Goal: Task Accomplishment & Management: Complete application form

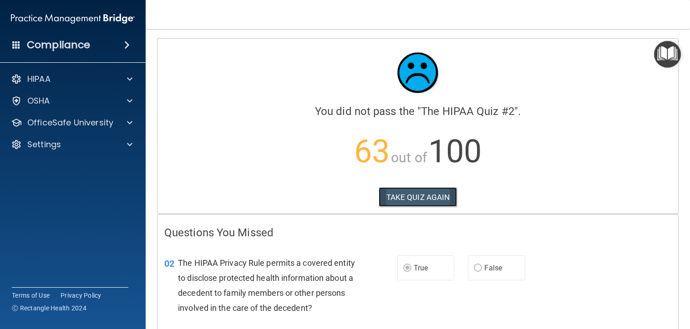
click at [411, 193] on button "TAKE QUIZ AGAIN" at bounding box center [418, 197] width 79 height 20
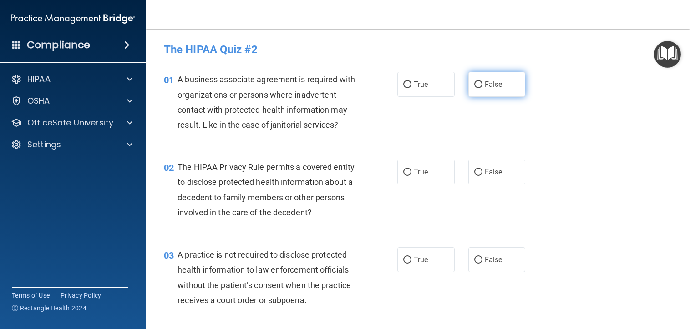
click at [478, 86] on label "False" at bounding box center [496, 84] width 57 height 25
click at [478, 86] on input "False" at bounding box center [478, 84] width 8 height 7
radio input "true"
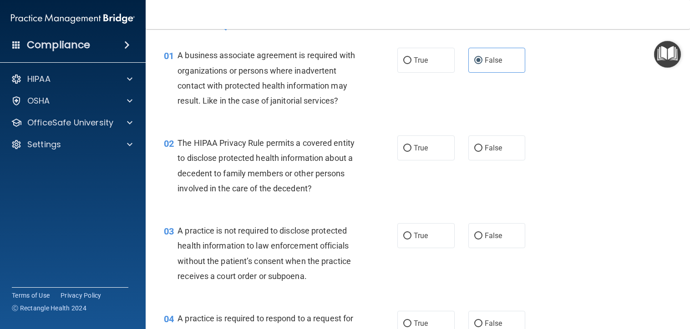
scroll to position [91, 0]
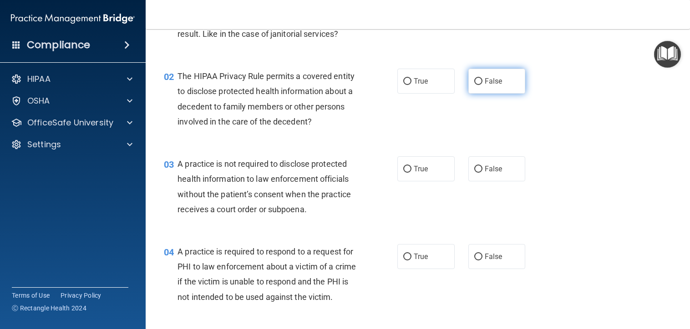
click at [483, 94] on label "False" at bounding box center [496, 81] width 57 height 25
click at [482, 85] on input "False" at bounding box center [478, 81] width 8 height 7
radio input "true"
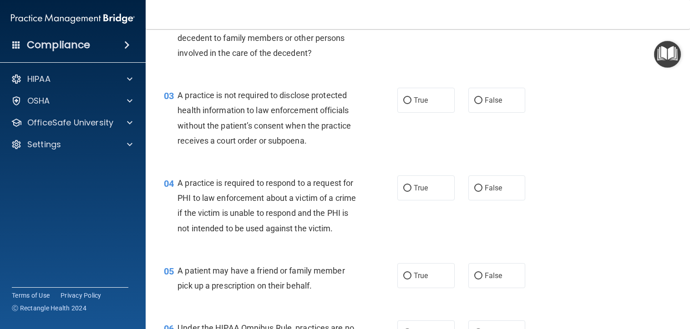
scroll to position [182, 0]
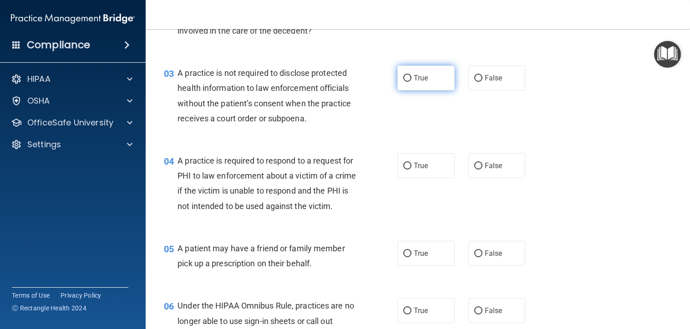
click at [419, 82] on span "True" at bounding box center [421, 78] width 14 height 9
click at [411, 82] on input "True" at bounding box center [407, 78] width 8 height 7
radio input "true"
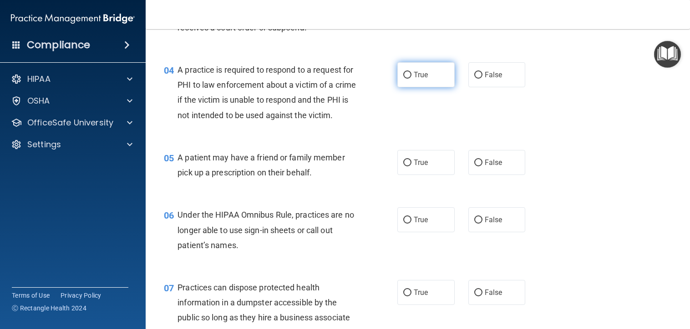
click at [429, 85] on label "True" at bounding box center [425, 74] width 57 height 25
click at [411, 79] on input "True" at bounding box center [407, 75] width 8 height 7
radio input "true"
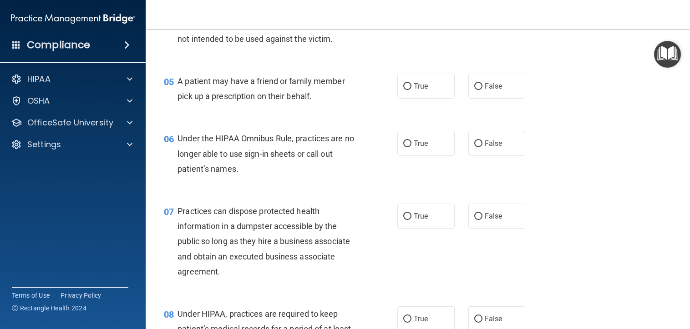
scroll to position [364, 0]
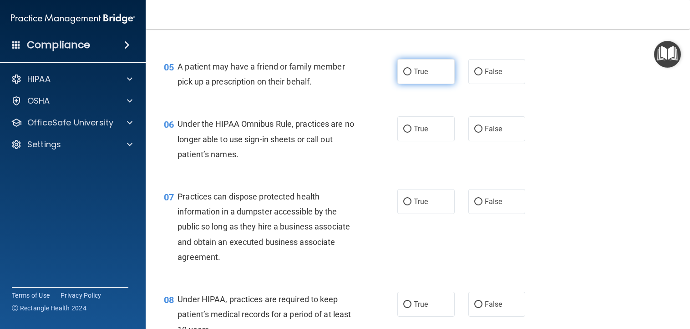
click at [414, 76] on span "True" at bounding box center [421, 71] width 14 height 9
click at [411, 76] on input "True" at bounding box center [407, 72] width 8 height 7
radio input "true"
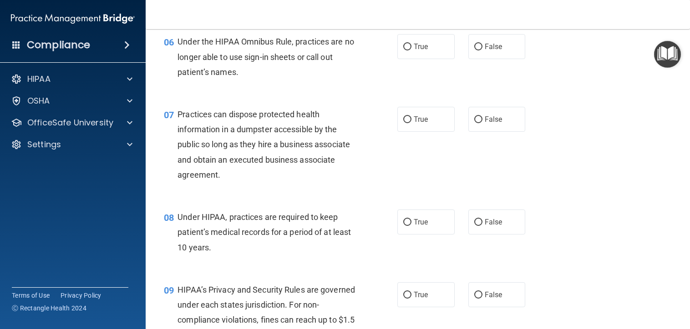
scroll to position [455, 0]
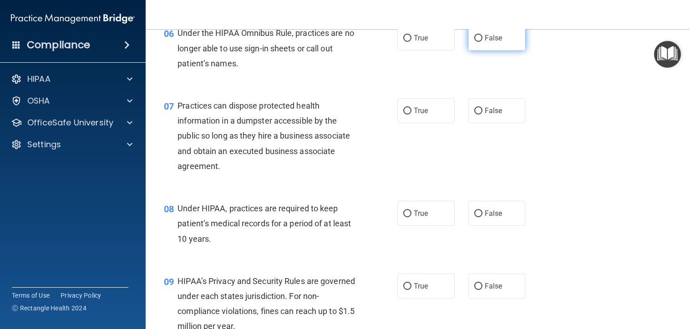
click at [490, 51] on label "False" at bounding box center [496, 37] width 57 height 25
click at [482, 42] on input "False" at bounding box center [478, 38] width 8 height 7
radio input "true"
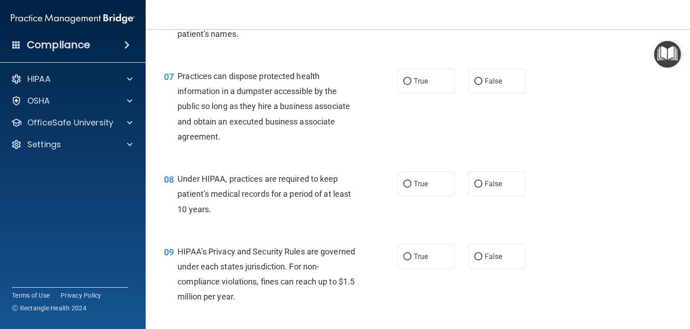
scroll to position [500, 0]
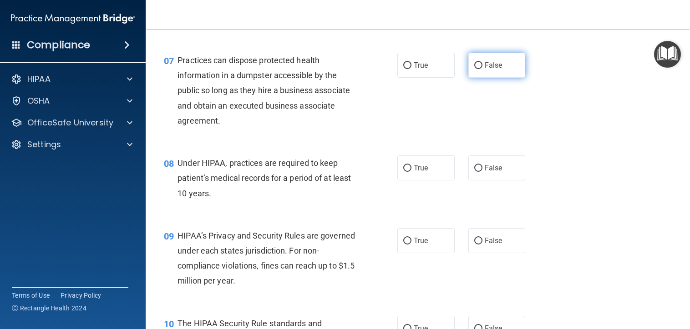
click at [474, 69] on input "False" at bounding box center [478, 65] width 8 height 7
radio input "true"
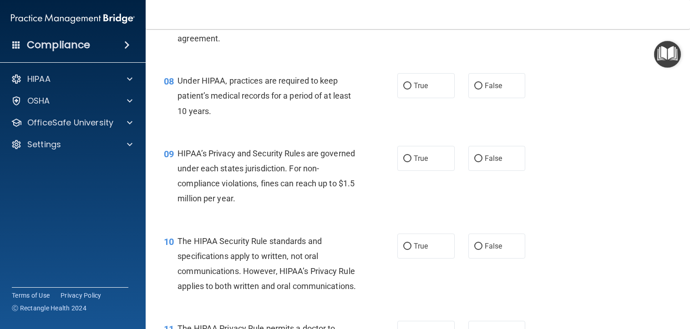
scroll to position [591, 0]
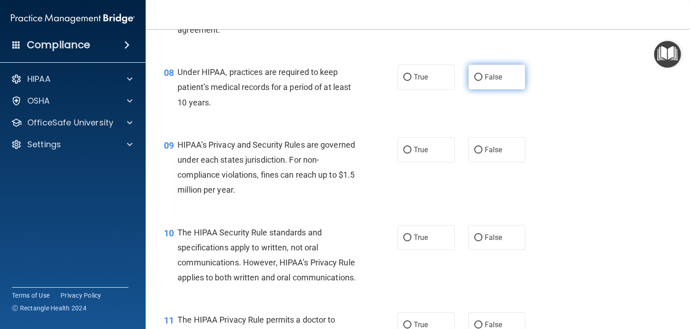
click at [474, 81] on input "False" at bounding box center [478, 77] width 8 height 7
radio input "true"
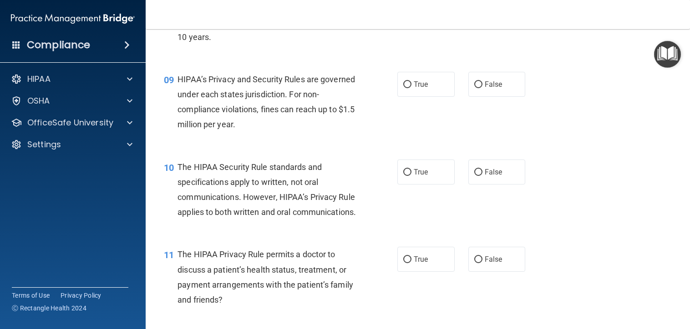
scroll to position [682, 0]
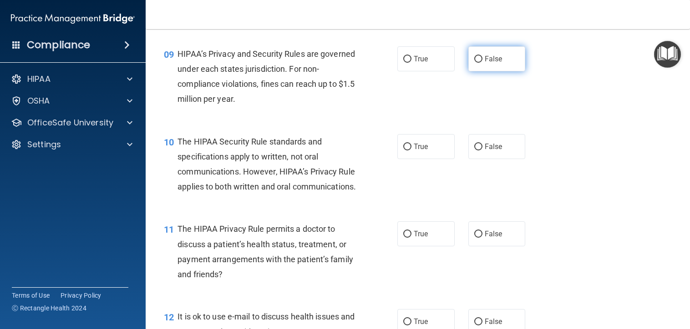
click at [507, 71] on label "False" at bounding box center [496, 58] width 57 height 25
click at [482, 63] on input "False" at bounding box center [478, 59] width 8 height 7
radio input "true"
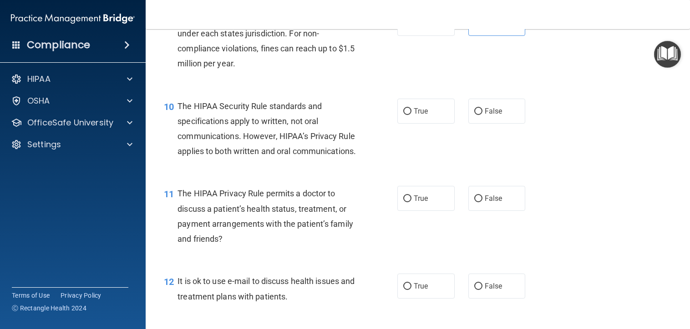
scroll to position [773, 0]
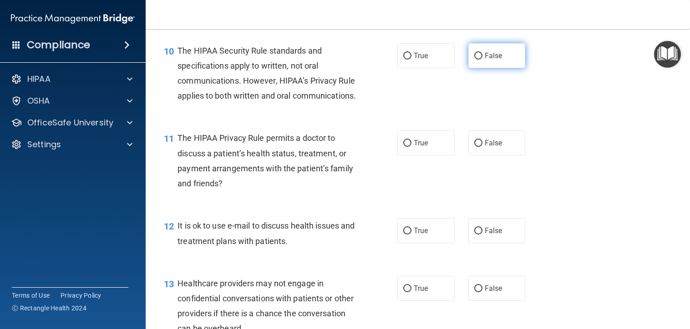
click at [486, 60] on span "False" at bounding box center [494, 55] width 18 height 9
click at [482, 60] on input "False" at bounding box center [478, 56] width 8 height 7
radio input "true"
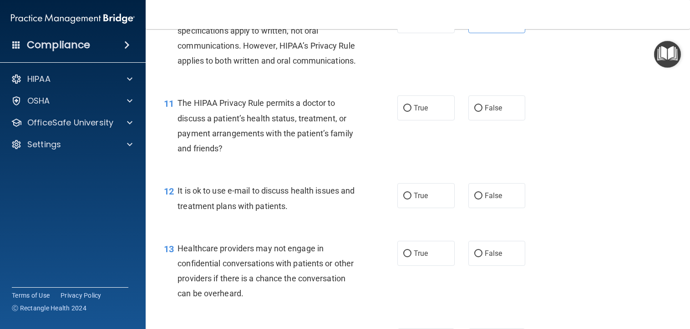
scroll to position [864, 0]
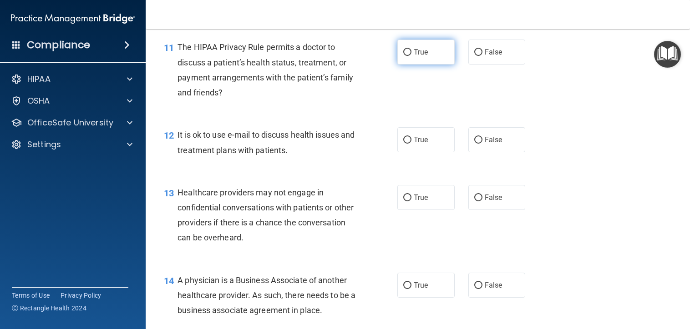
click at [418, 56] on span "True" at bounding box center [421, 52] width 14 height 9
click at [411, 56] on input "True" at bounding box center [407, 52] width 8 height 7
radio input "true"
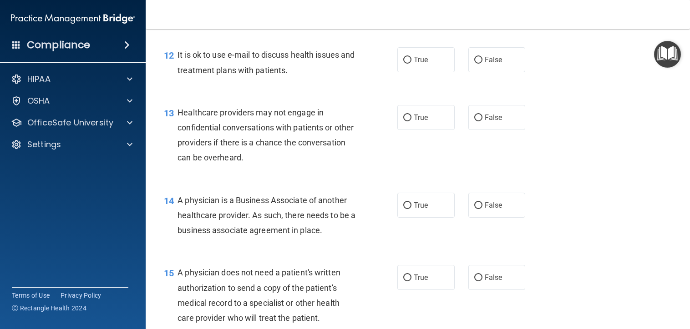
scroll to position [955, 0]
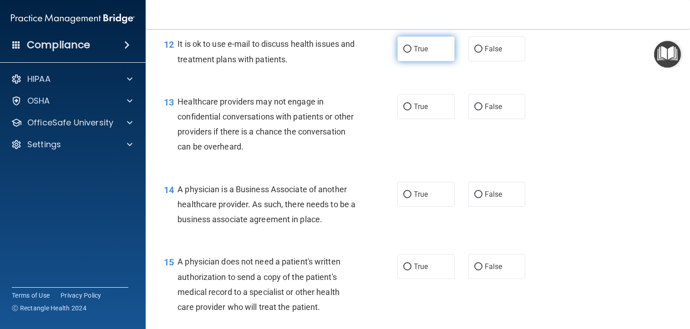
click at [411, 61] on label "True" at bounding box center [425, 48] width 57 height 25
click at [411, 53] on input "True" at bounding box center [407, 49] width 8 height 7
radio input "true"
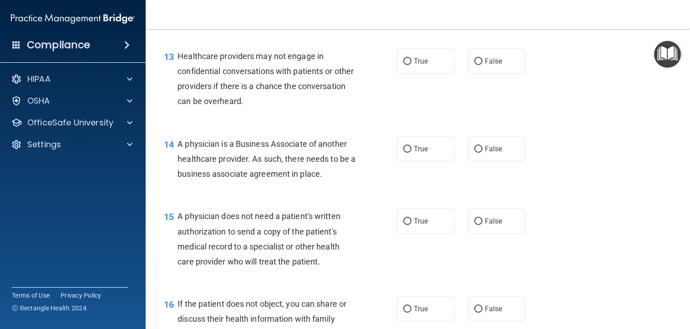
scroll to position [1046, 0]
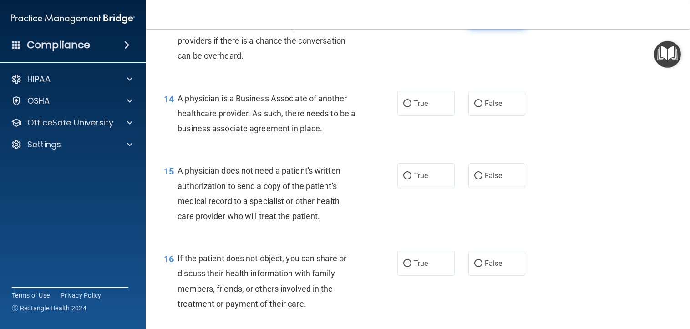
click at [479, 28] on label "False" at bounding box center [496, 15] width 57 height 25
click at [479, 20] on input "False" at bounding box center [478, 16] width 8 height 7
radio input "true"
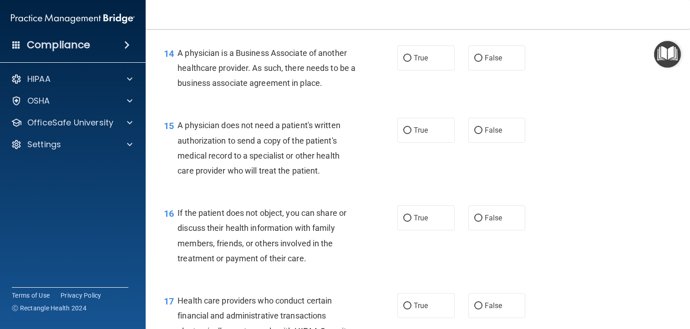
scroll to position [1137, 0]
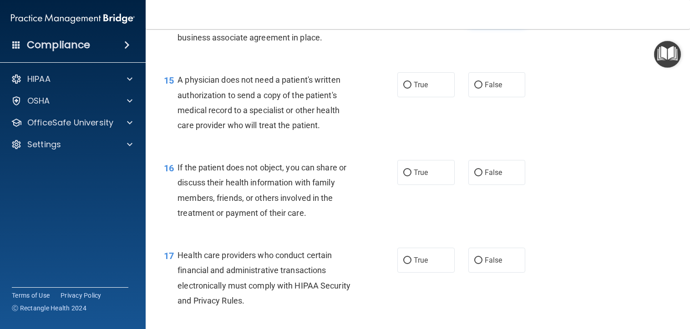
click at [485, 17] on span "False" at bounding box center [494, 12] width 18 height 9
click at [481, 16] on input "False" at bounding box center [478, 13] width 8 height 7
radio input "true"
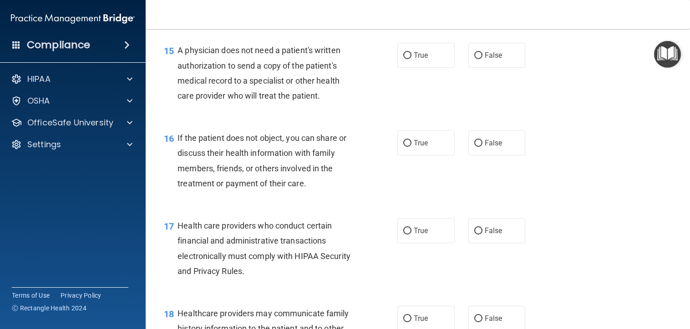
scroll to position [1183, 0]
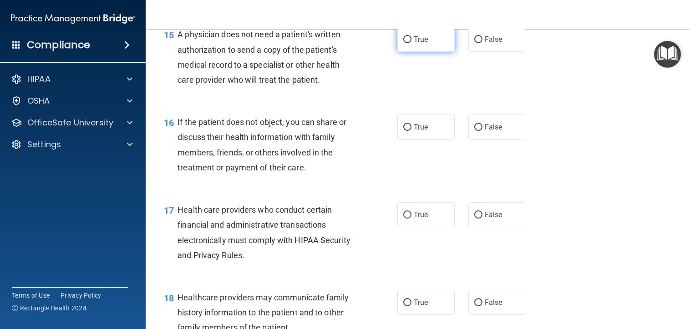
click at [417, 44] on span "True" at bounding box center [421, 39] width 14 height 9
click at [411, 43] on input "True" at bounding box center [407, 39] width 8 height 7
radio input "true"
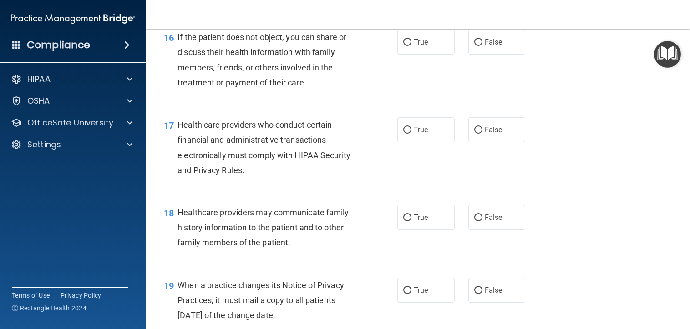
scroll to position [1274, 0]
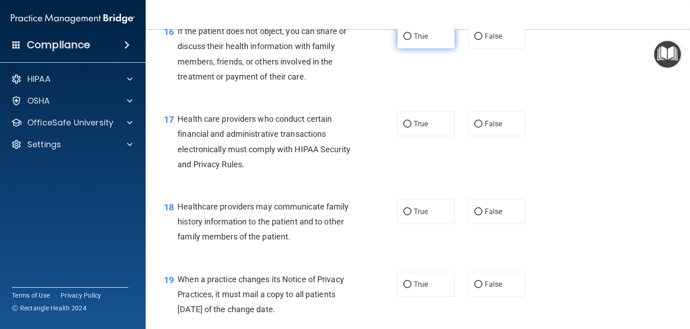
click at [403, 40] on input "True" at bounding box center [407, 36] width 8 height 7
radio input "true"
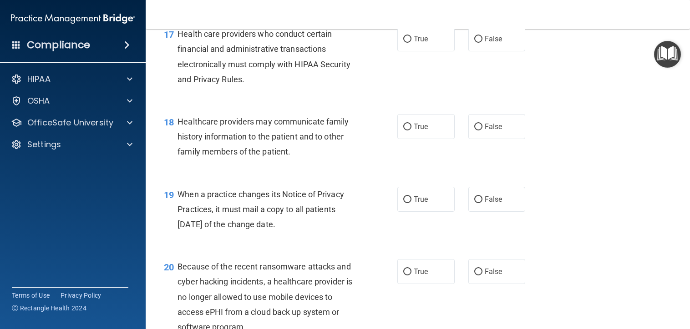
scroll to position [1365, 0]
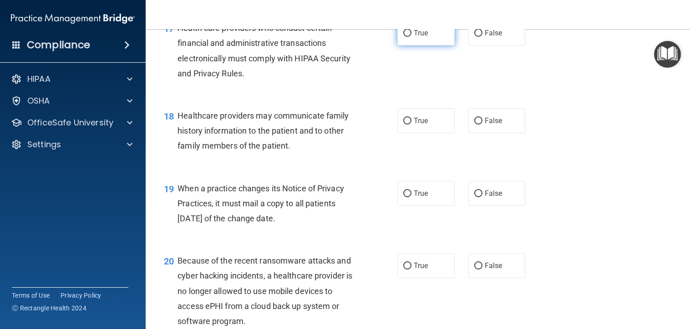
click at [413, 45] on label "True" at bounding box center [425, 32] width 57 height 25
click at [411, 37] on input "True" at bounding box center [407, 33] width 8 height 7
radio input "true"
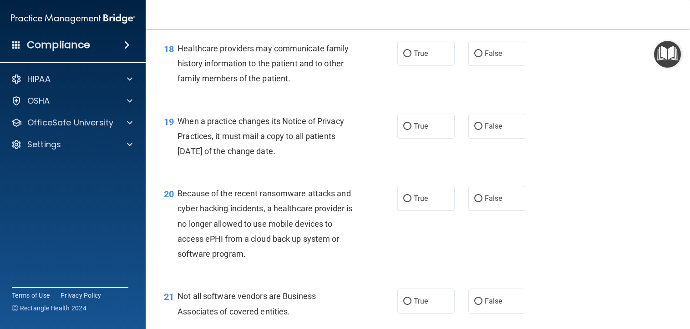
scroll to position [1456, 0]
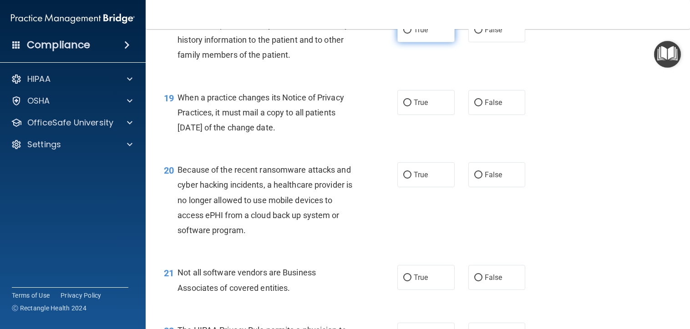
click at [409, 42] on label "True" at bounding box center [425, 29] width 57 height 25
click at [409, 34] on input "True" at bounding box center [407, 30] width 8 height 7
radio input "true"
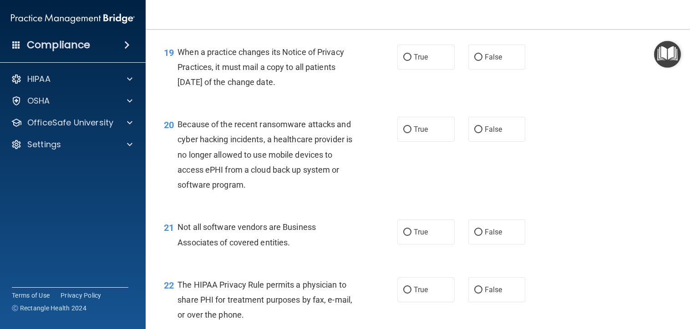
scroll to position [1547, 0]
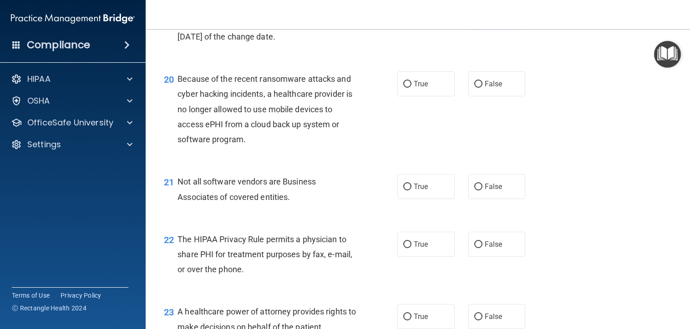
click at [488, 16] on span "False" at bounding box center [494, 11] width 18 height 9
click at [482, 15] on input "False" at bounding box center [478, 12] width 8 height 7
radio input "true"
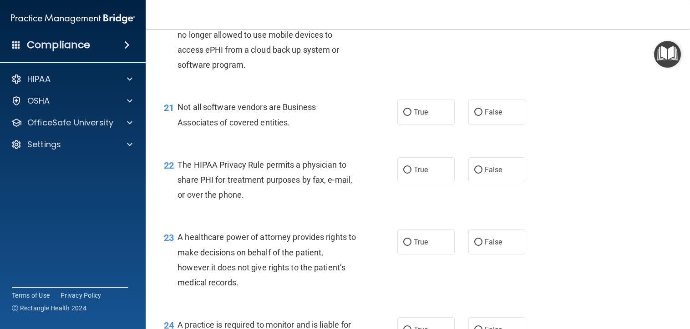
scroll to position [1638, 0]
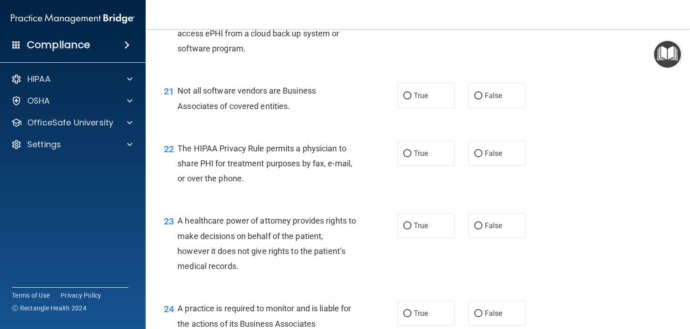
radio input "true"
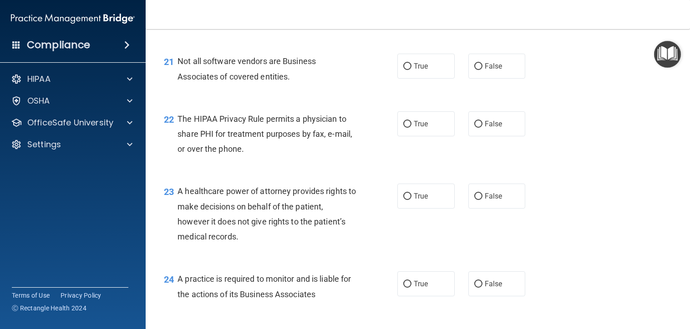
scroll to position [1683, 0]
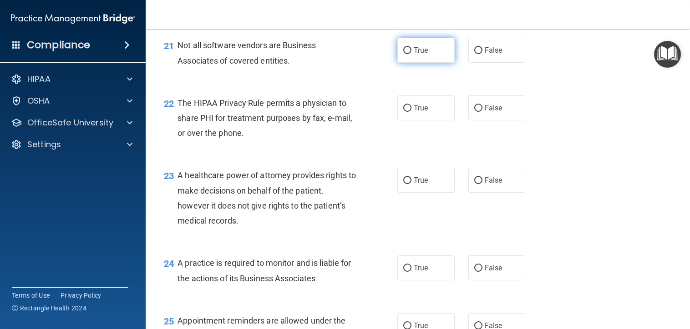
click at [406, 54] on input "True" at bounding box center [407, 50] width 8 height 7
radio input "true"
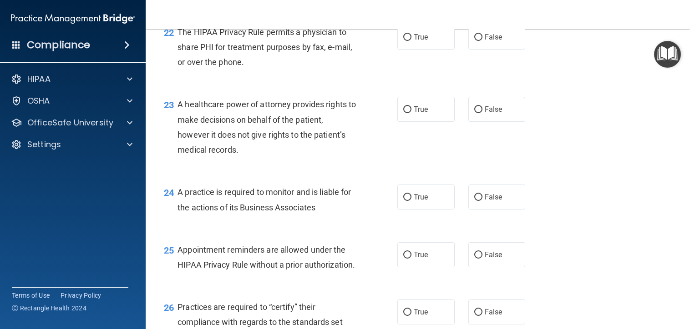
scroll to position [1774, 0]
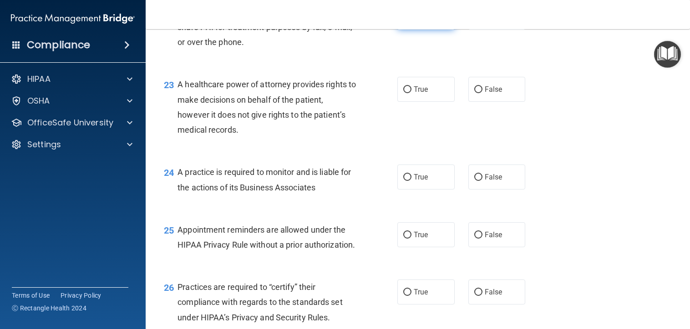
click at [417, 21] on span "True" at bounding box center [421, 17] width 14 height 9
click at [411, 21] on input "True" at bounding box center [407, 17] width 8 height 7
radio input "true"
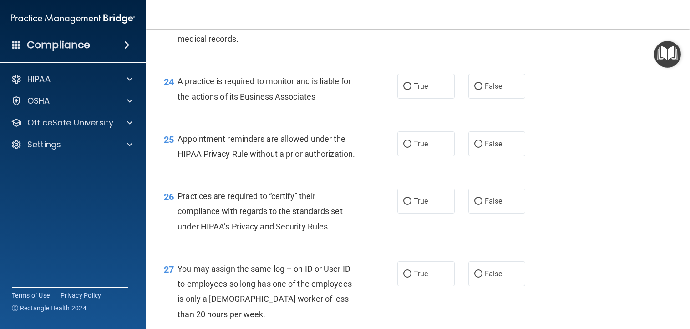
scroll to position [1820, 0]
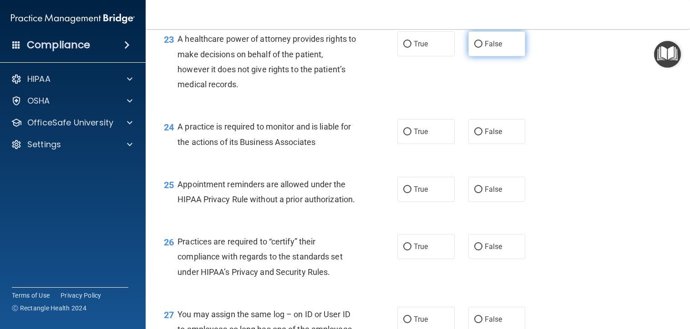
click at [488, 48] on span "False" at bounding box center [494, 44] width 18 height 9
click at [482, 48] on input "False" at bounding box center [478, 44] width 8 height 7
radio input "true"
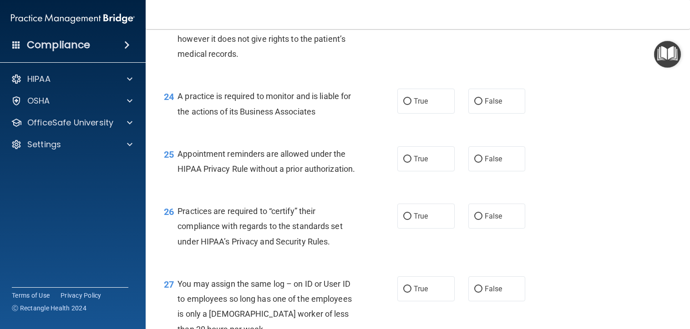
scroll to position [1911, 0]
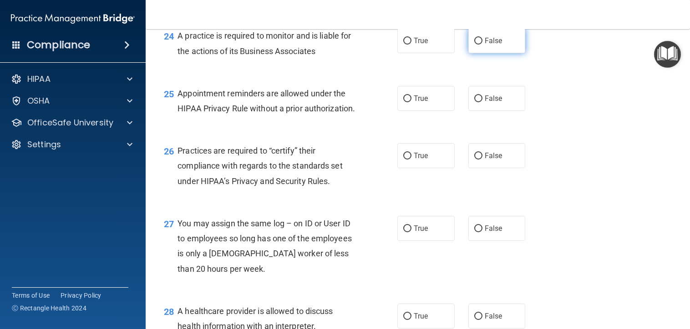
click at [476, 53] on label "False" at bounding box center [496, 40] width 57 height 25
click at [476, 45] on input "False" at bounding box center [478, 41] width 8 height 7
radio input "true"
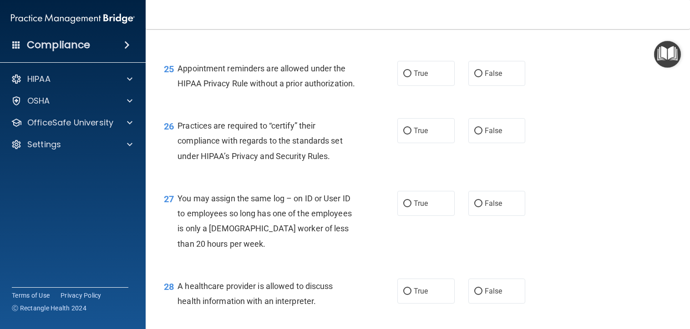
scroll to position [2002, 0]
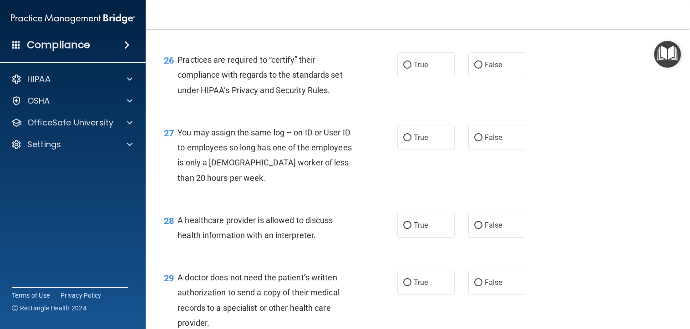
click at [499, 20] on label "False" at bounding box center [496, 7] width 57 height 25
click at [482, 11] on input "False" at bounding box center [478, 8] width 8 height 7
radio input "true"
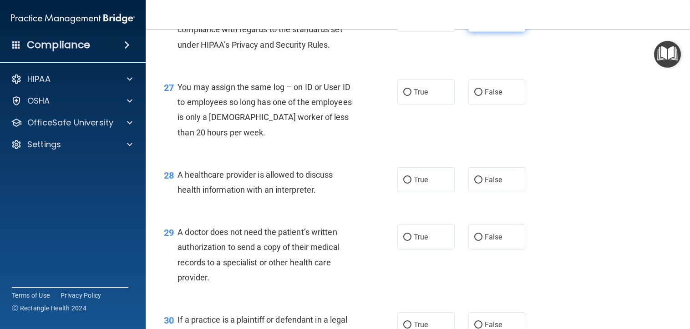
click at [500, 32] on label "False" at bounding box center [496, 19] width 57 height 25
click at [482, 23] on input "False" at bounding box center [478, 19] width 8 height 7
radio input "true"
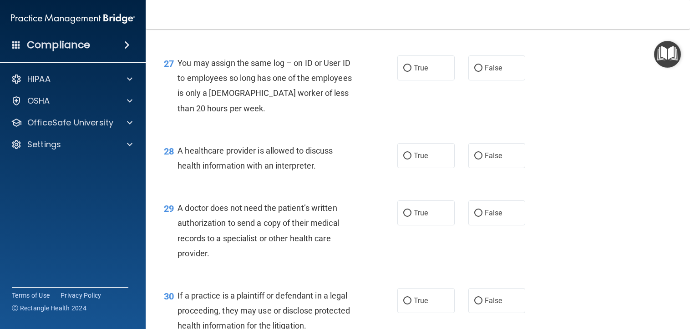
scroll to position [2138, 0]
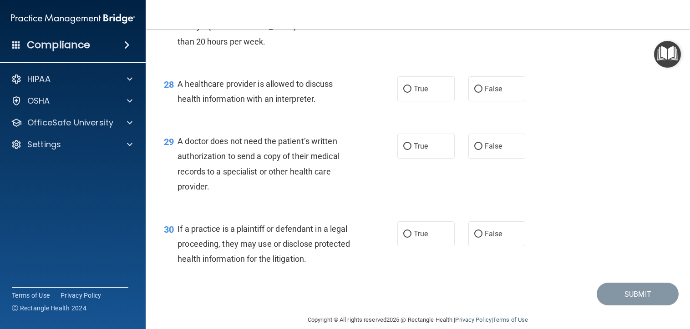
click at [468, 14] on label "False" at bounding box center [496, 1] width 57 height 25
click at [474, 5] on input "False" at bounding box center [478, 1] width 8 height 7
radio input "true"
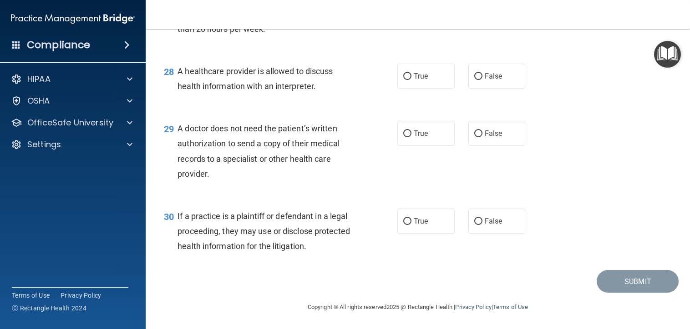
scroll to position [2212, 0]
click at [419, 73] on span "True" at bounding box center [421, 76] width 14 height 9
click at [411, 73] on input "True" at bounding box center [407, 76] width 8 height 7
radio input "true"
click at [416, 127] on label "True" at bounding box center [425, 133] width 57 height 25
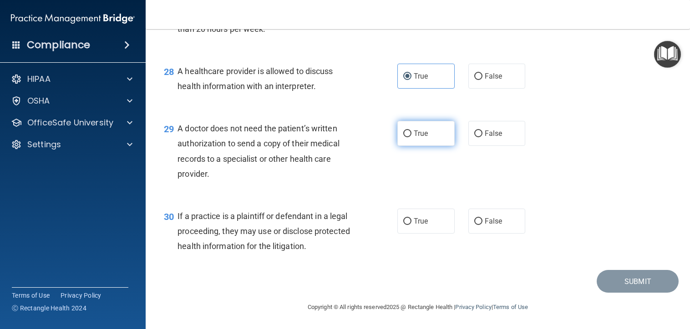
click at [411, 131] on input "True" at bounding box center [407, 134] width 8 height 7
radio input "true"
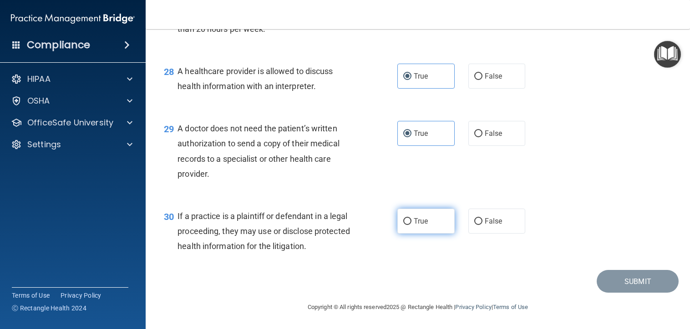
click at [413, 226] on label "True" at bounding box center [425, 221] width 57 height 25
click at [411, 225] on input "True" at bounding box center [407, 221] width 8 height 7
radio input "true"
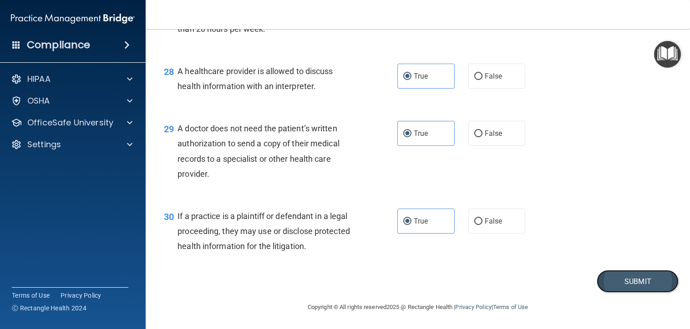
click at [624, 286] on button "Submit" at bounding box center [638, 281] width 82 height 23
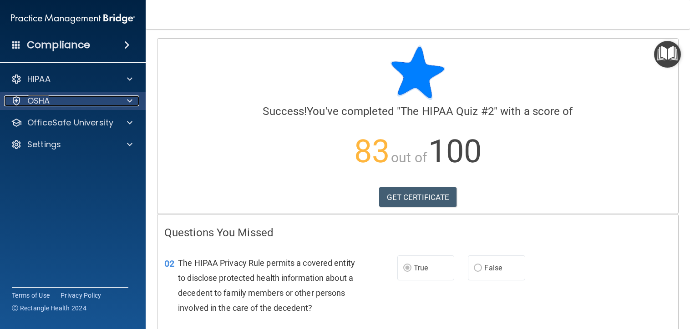
click at [103, 103] on div "OSHA" at bounding box center [60, 101] width 113 height 11
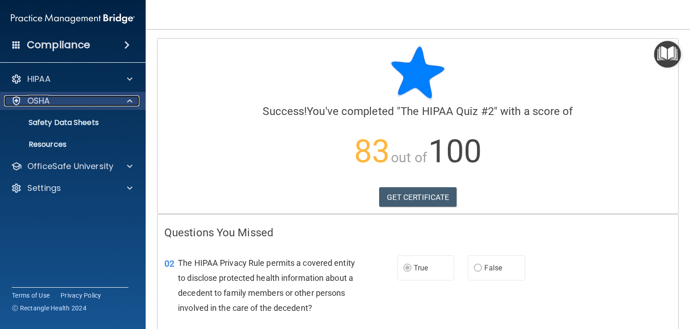
click at [103, 103] on div "OSHA" at bounding box center [60, 101] width 113 height 11
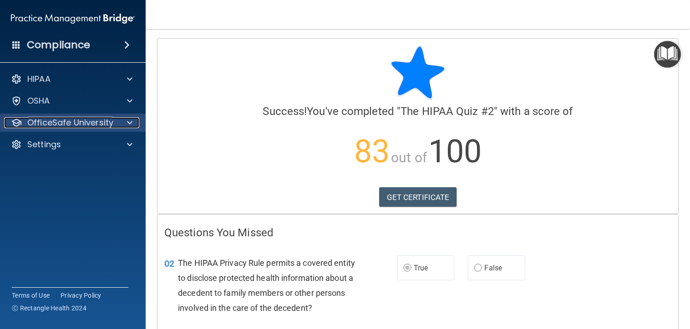
click at [96, 125] on p "OfficeSafe University" at bounding box center [70, 122] width 86 height 11
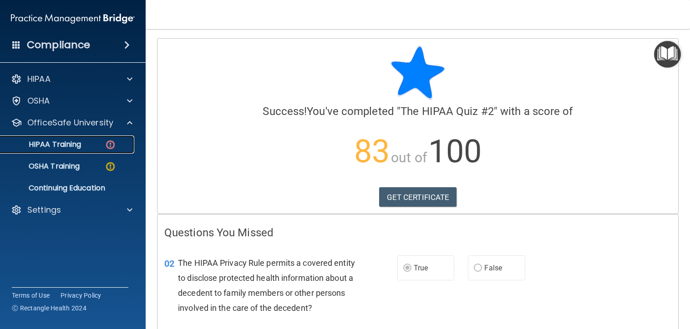
click at [83, 148] on div "HIPAA Training" at bounding box center [68, 144] width 124 height 9
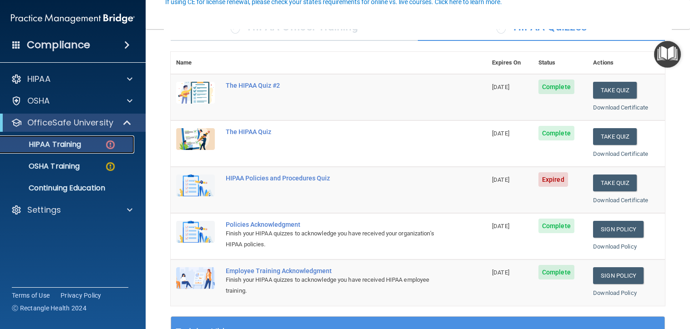
scroll to position [91, 0]
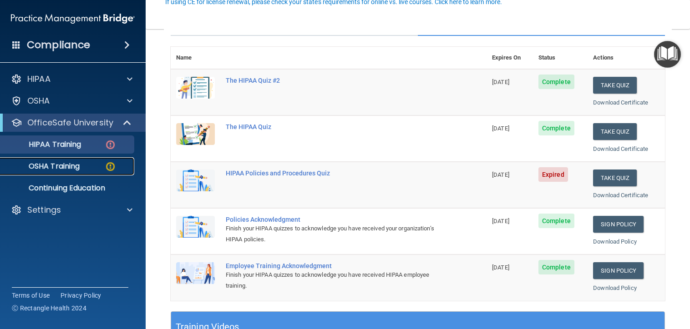
click at [61, 159] on link "OSHA Training" at bounding box center [62, 166] width 143 height 18
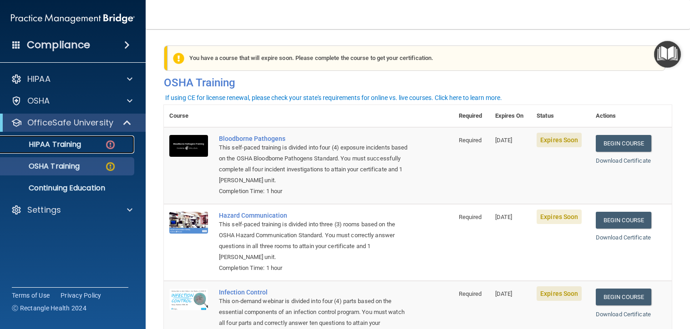
click at [71, 143] on p "HIPAA Training" at bounding box center [43, 144] width 75 height 9
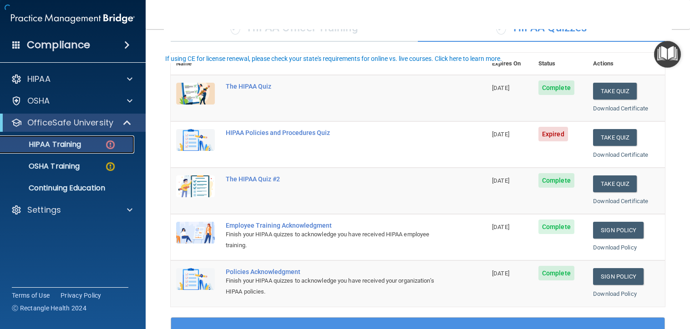
scroll to position [91, 0]
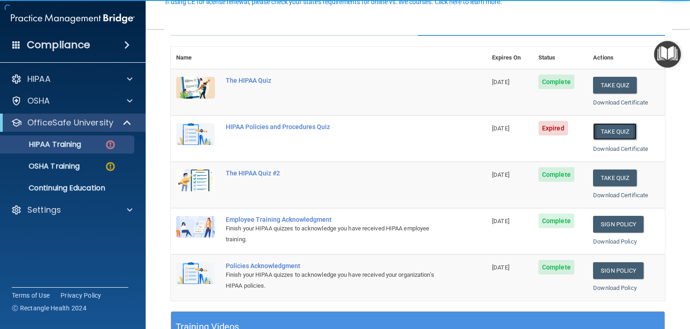
click at [613, 132] on button "Take Quiz" at bounding box center [615, 131] width 44 height 17
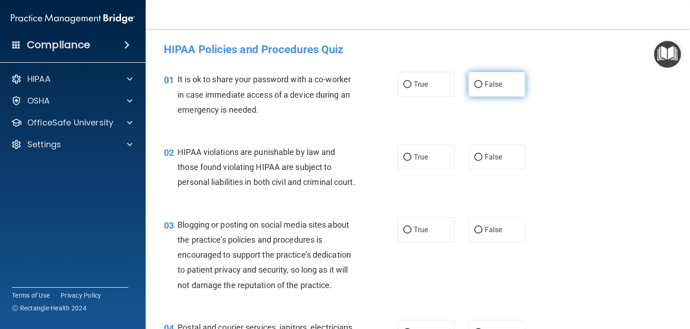
click at [479, 80] on label "False" at bounding box center [496, 84] width 57 height 25
click at [479, 81] on input "False" at bounding box center [478, 84] width 8 height 7
radio input "true"
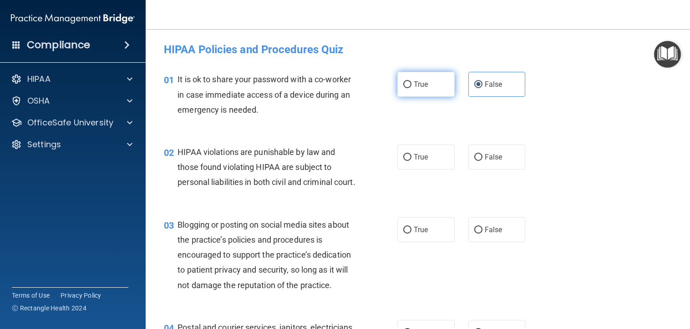
click at [440, 87] on label "True" at bounding box center [425, 84] width 57 height 25
click at [411, 87] on input "True" at bounding box center [407, 84] width 8 height 7
radio input "true"
radio input "false"
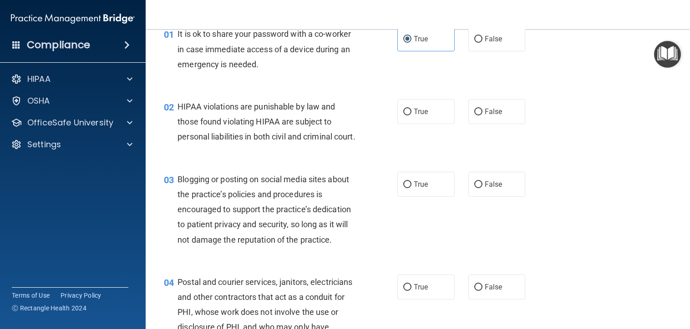
scroll to position [91, 0]
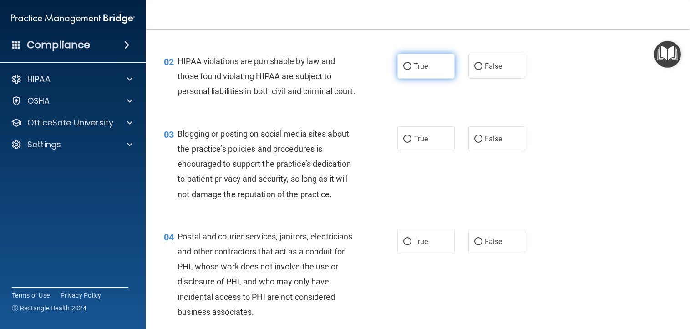
click at [417, 71] on label "True" at bounding box center [425, 66] width 57 height 25
click at [411, 70] on input "True" at bounding box center [407, 66] width 8 height 7
radio input "true"
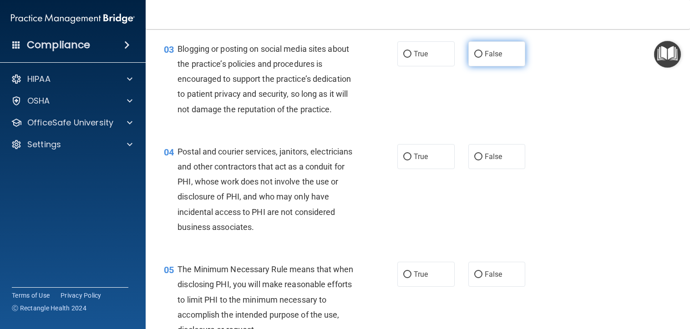
scroll to position [182, 0]
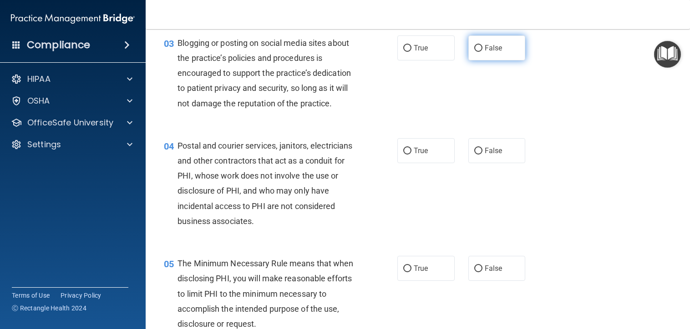
click at [490, 52] on span "False" at bounding box center [494, 48] width 18 height 9
click at [482, 52] on input "False" at bounding box center [478, 48] width 8 height 7
radio input "true"
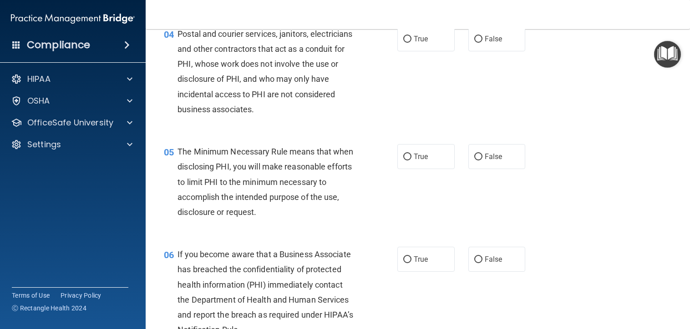
scroll to position [273, 0]
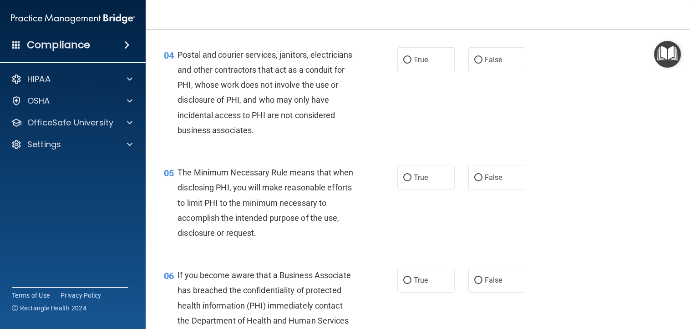
drag, startPoint x: 416, startPoint y: 77, endPoint x: 424, endPoint y: 91, distance: 15.7
click at [416, 64] on span "True" at bounding box center [421, 60] width 14 height 9
click at [411, 64] on input "True" at bounding box center [407, 60] width 8 height 7
radio input "true"
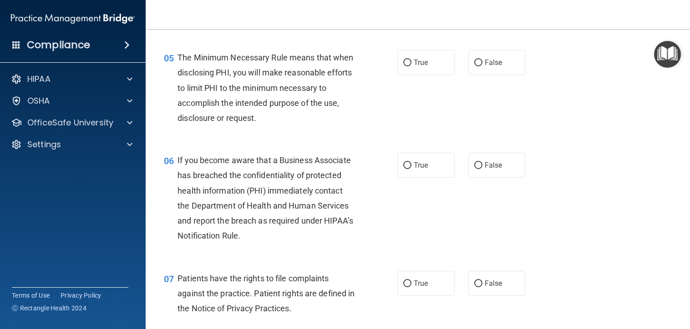
scroll to position [409, 0]
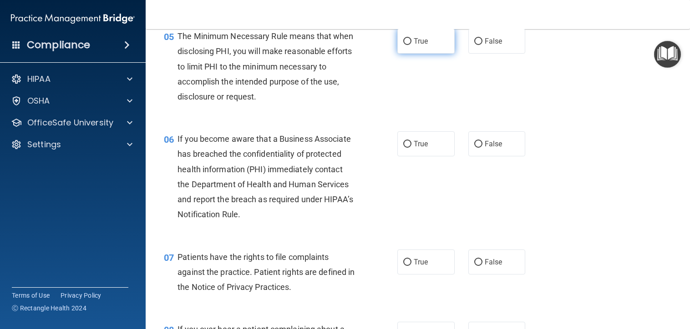
click at [432, 54] on label "True" at bounding box center [425, 41] width 57 height 25
click at [411, 45] on input "True" at bounding box center [407, 41] width 8 height 7
radio input "true"
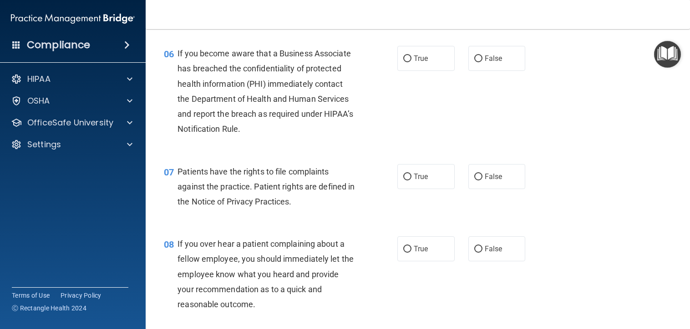
scroll to position [500, 0]
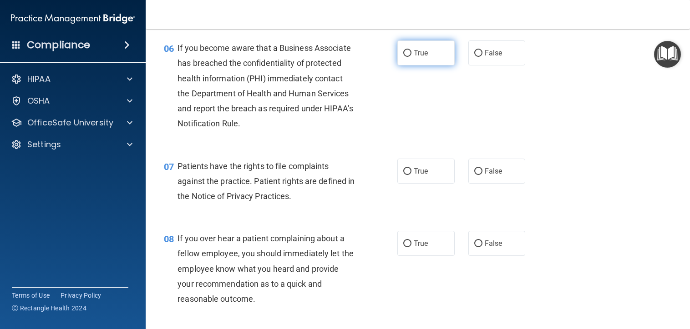
click at [408, 57] on input "True" at bounding box center [407, 53] width 8 height 7
radio input "true"
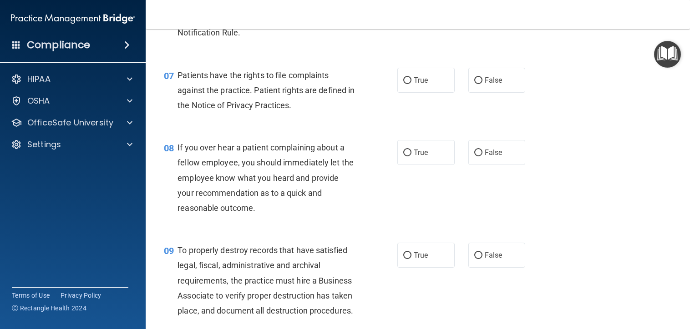
scroll to position [637, 0]
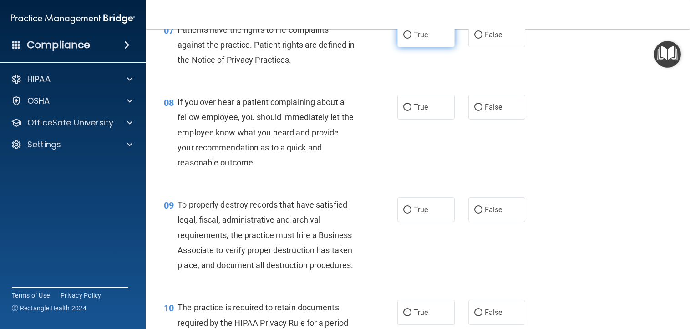
click at [423, 39] on span "True" at bounding box center [421, 34] width 14 height 9
click at [411, 39] on input "True" at bounding box center [407, 35] width 8 height 7
radio input "true"
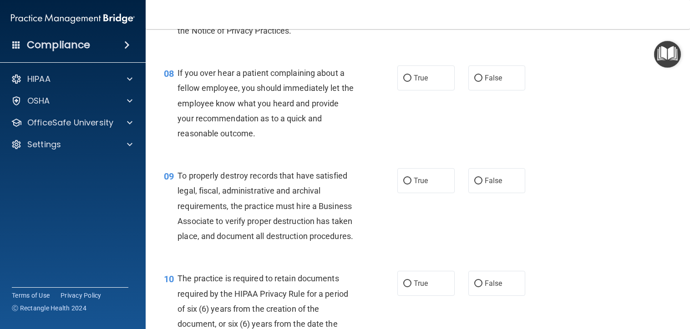
scroll to position [682, 0]
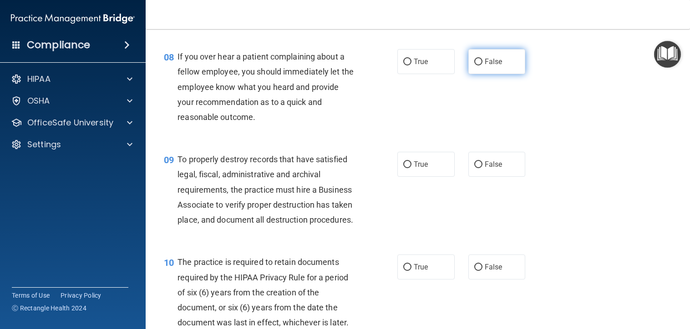
click at [488, 71] on label "False" at bounding box center [496, 61] width 57 height 25
click at [482, 66] on input "False" at bounding box center [478, 62] width 8 height 7
radio input "true"
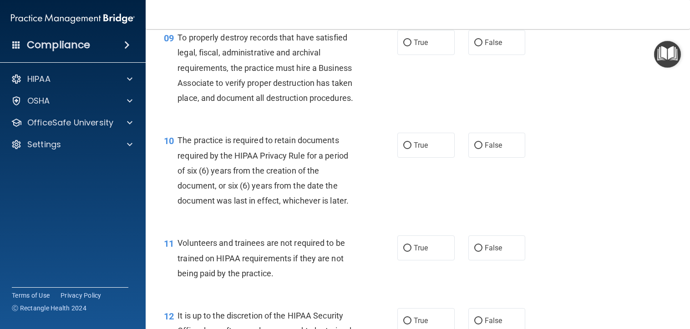
scroll to position [819, 0]
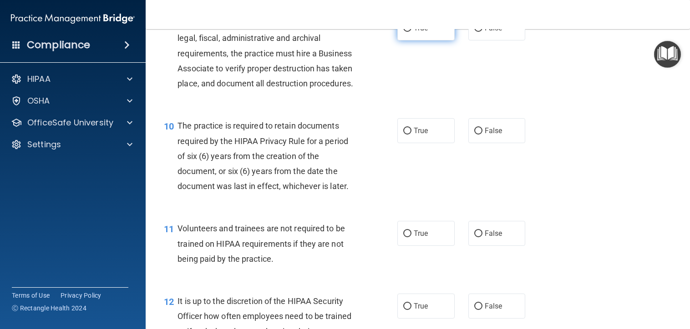
click at [420, 40] on label "True" at bounding box center [425, 27] width 57 height 25
click at [411, 32] on input "True" at bounding box center [407, 28] width 8 height 7
radio input "true"
click at [484, 40] on label "False" at bounding box center [496, 27] width 57 height 25
click at [482, 32] on input "False" at bounding box center [478, 28] width 8 height 7
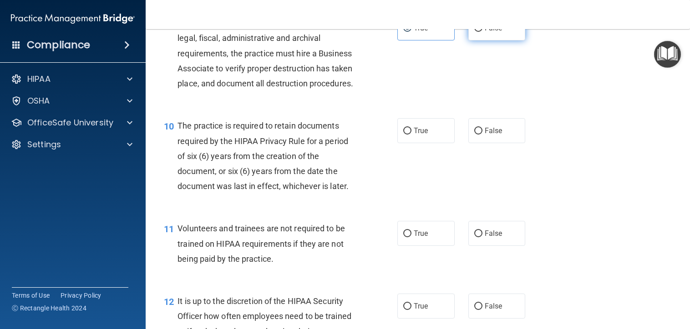
radio input "true"
radio input "false"
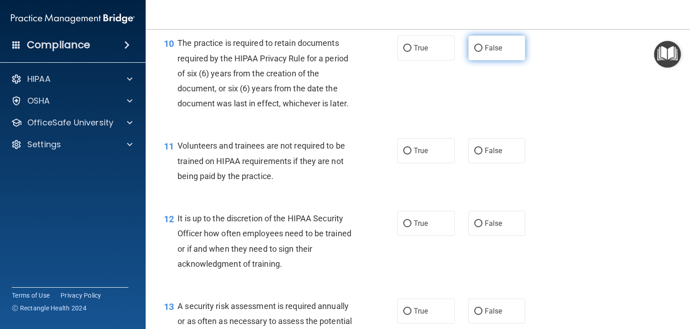
scroll to position [910, 0]
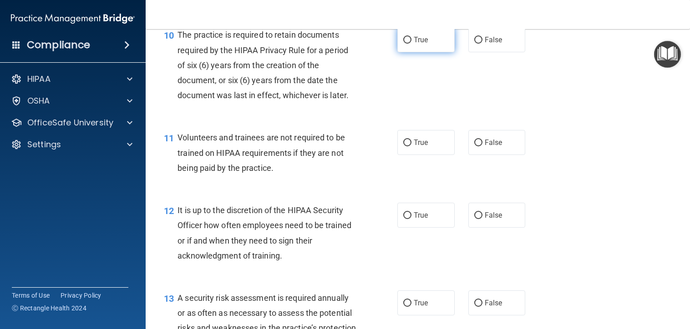
click at [426, 52] on label "True" at bounding box center [425, 39] width 57 height 25
click at [411, 44] on input "True" at bounding box center [407, 40] width 8 height 7
radio input "true"
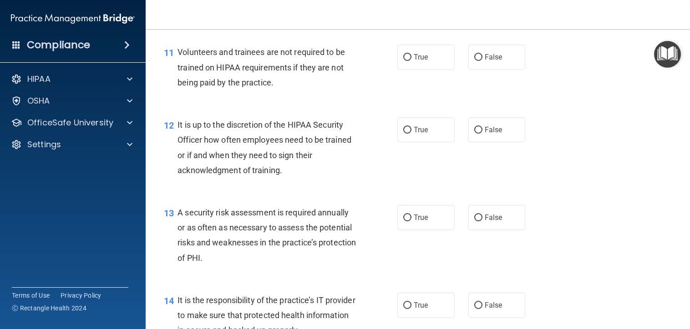
scroll to position [1001, 0]
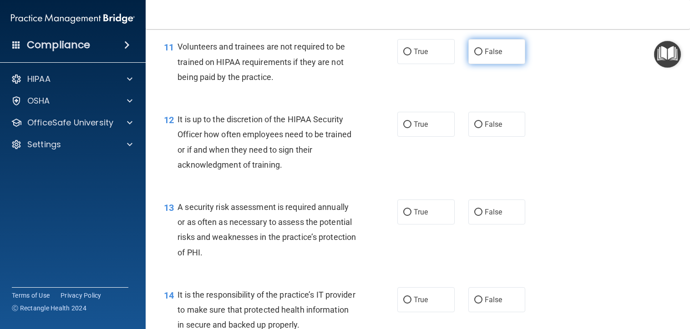
click at [493, 64] on label "False" at bounding box center [496, 51] width 57 height 25
click at [482, 56] on input "False" at bounding box center [478, 52] width 8 height 7
radio input "true"
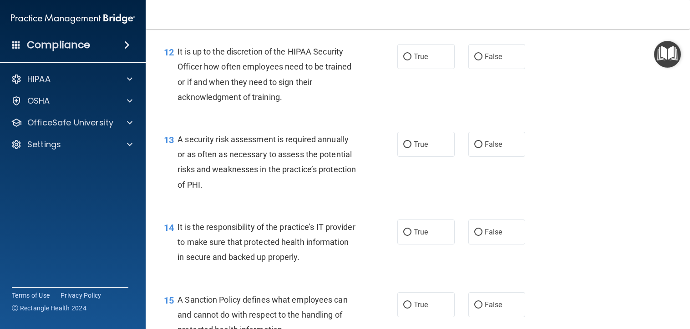
scroll to position [1092, 0]
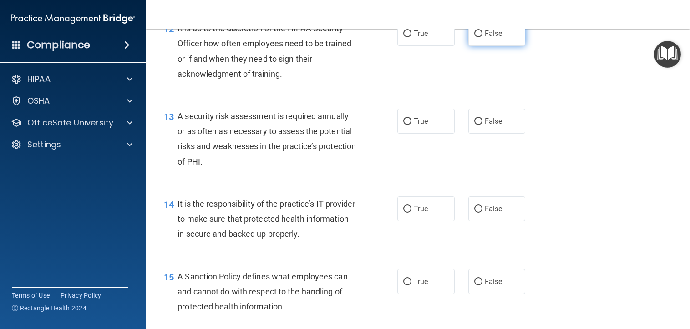
click at [474, 37] on input "False" at bounding box center [478, 33] width 8 height 7
radio input "true"
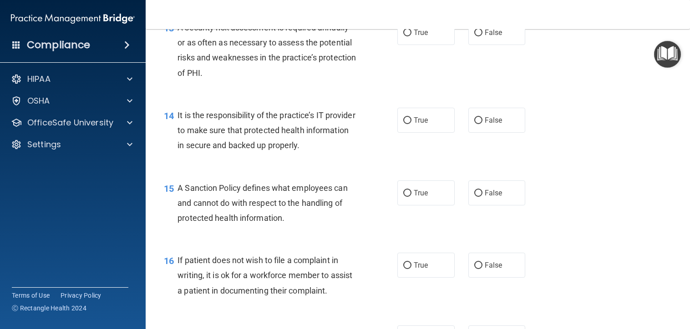
scroll to position [1183, 0]
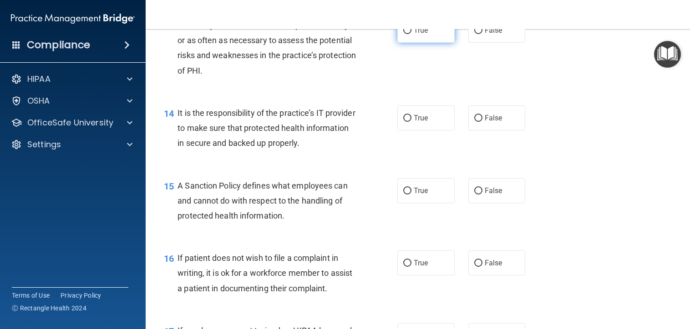
click at [431, 43] on label "True" at bounding box center [425, 30] width 57 height 25
click at [411, 34] on input "True" at bounding box center [407, 30] width 8 height 7
radio input "true"
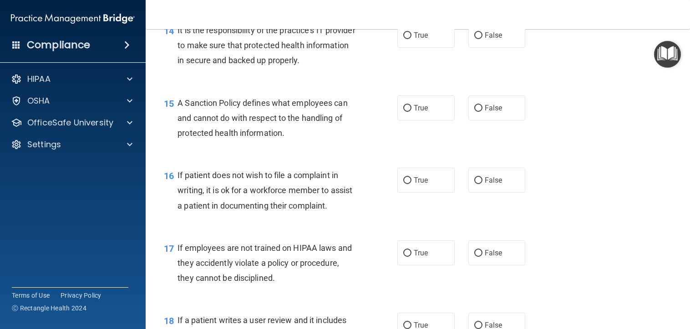
scroll to position [1274, 0]
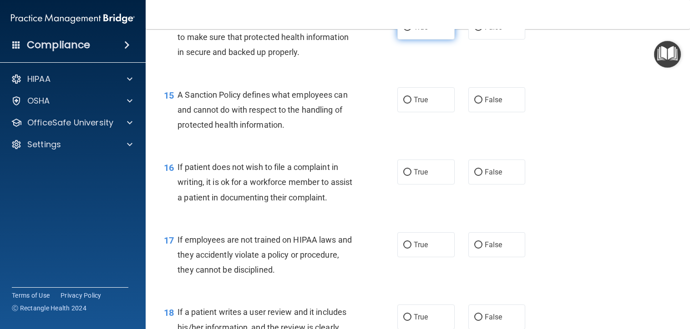
click at [432, 40] on label "True" at bounding box center [425, 27] width 57 height 25
click at [411, 31] on input "True" at bounding box center [407, 27] width 8 height 7
radio input "true"
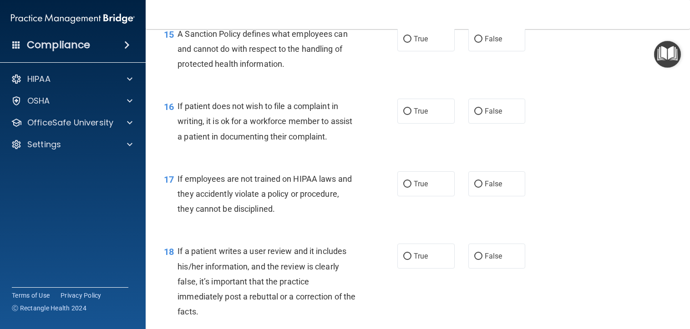
scroll to position [1319, 0]
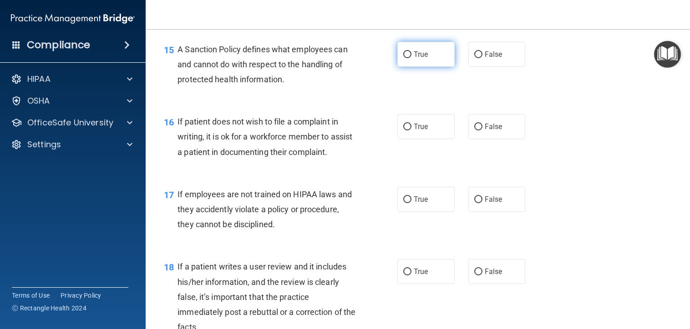
click at [421, 67] on label "True" at bounding box center [425, 54] width 57 height 25
click at [411, 58] on input "True" at bounding box center [407, 54] width 8 height 7
radio input "true"
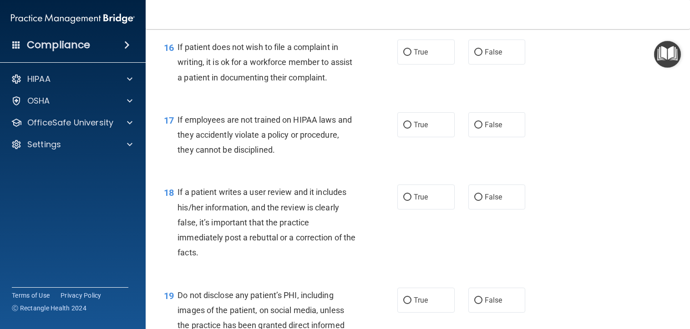
scroll to position [1410, 0]
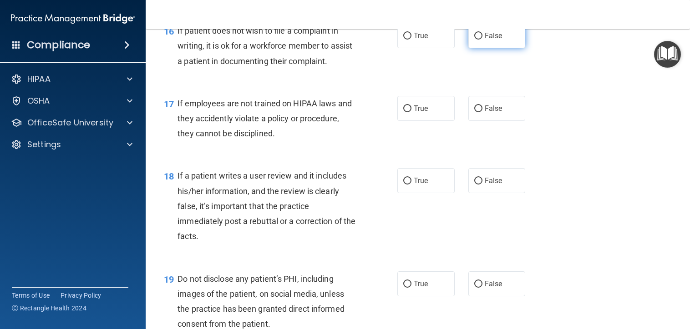
click at [486, 40] on span "False" at bounding box center [494, 35] width 18 height 9
click at [482, 40] on input "False" at bounding box center [478, 36] width 8 height 7
radio input "true"
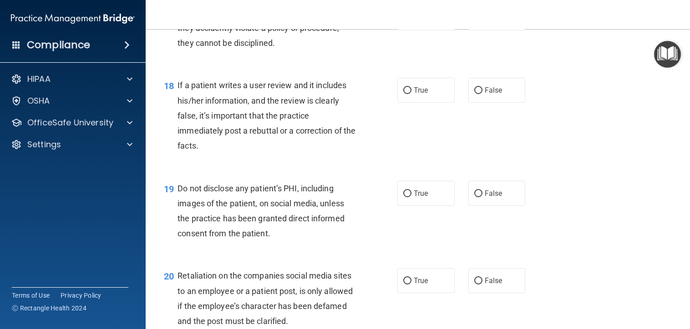
scroll to position [1501, 0]
click at [491, 22] on span "False" at bounding box center [494, 17] width 18 height 9
click at [482, 21] on input "False" at bounding box center [478, 18] width 8 height 7
radio input "true"
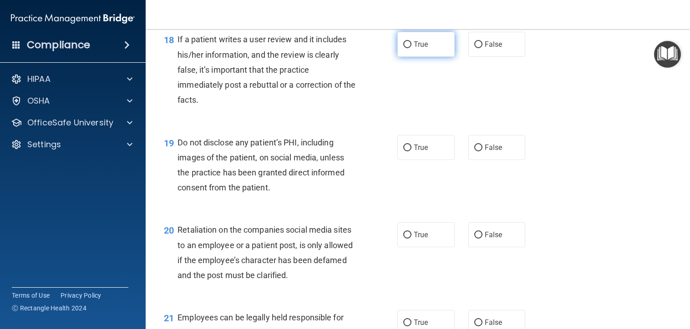
click at [403, 48] on input "True" at bounding box center [407, 44] width 8 height 7
radio input "true"
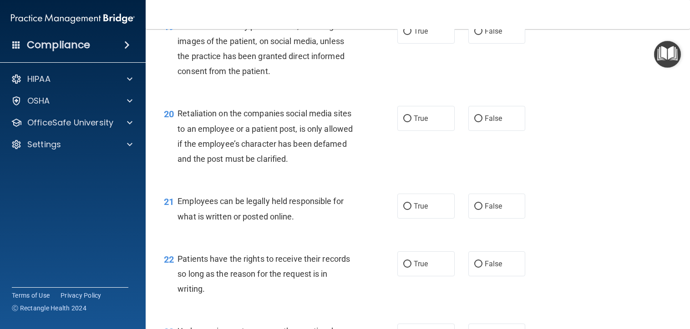
scroll to position [1683, 0]
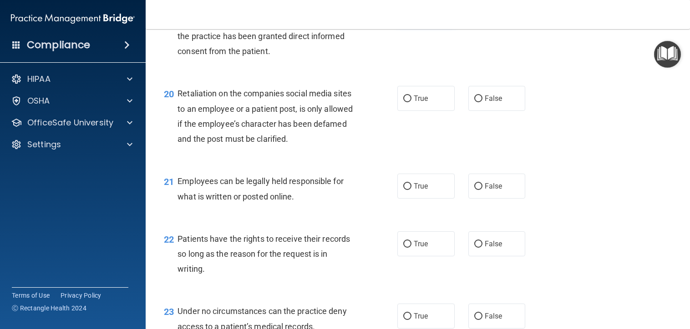
click at [439, 24] on label "True" at bounding box center [425, 11] width 57 height 25
click at [411, 15] on input "True" at bounding box center [407, 11] width 8 height 7
radio input "true"
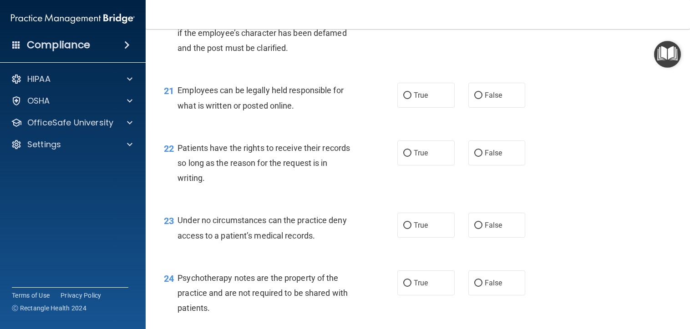
scroll to position [1729, 0]
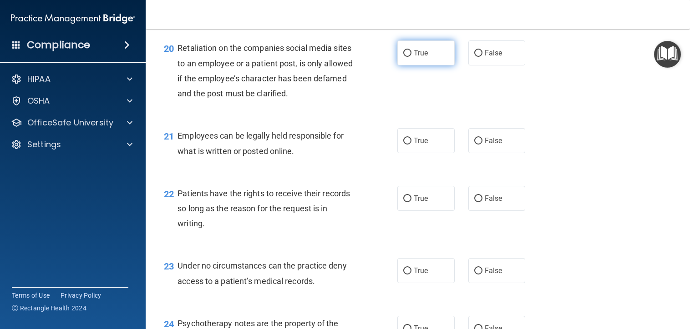
click at [428, 66] on label "True" at bounding box center [425, 52] width 57 height 25
click at [411, 57] on input "True" at bounding box center [407, 53] width 8 height 7
radio input "true"
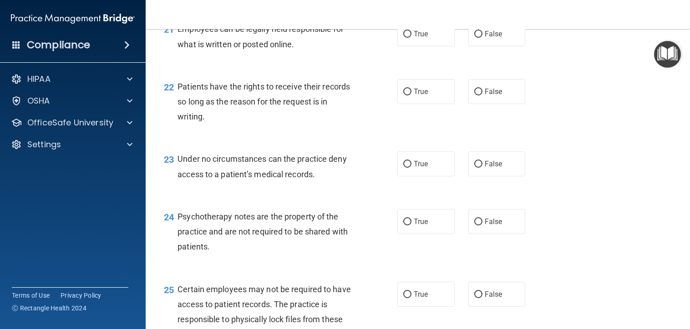
scroll to position [1820, 0]
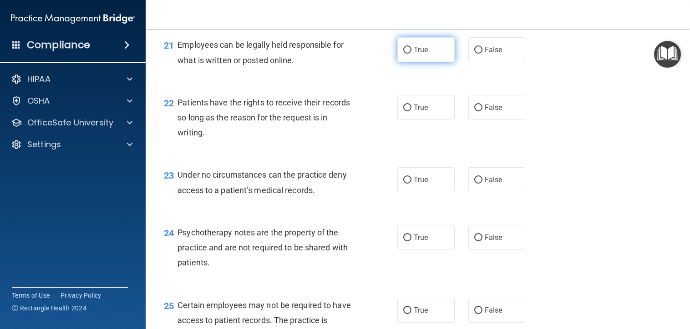
click at [434, 62] on label "True" at bounding box center [425, 49] width 57 height 25
click at [411, 54] on input "True" at bounding box center [407, 50] width 8 height 7
radio input "true"
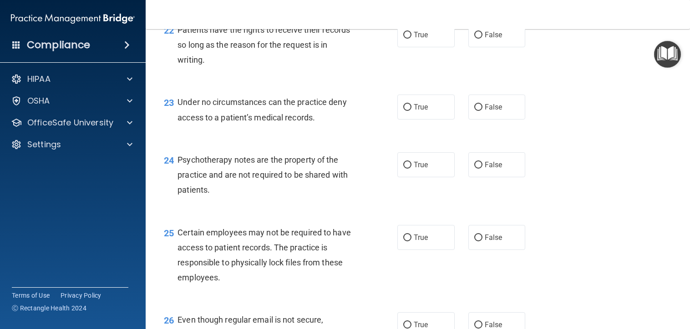
scroll to position [1911, 0]
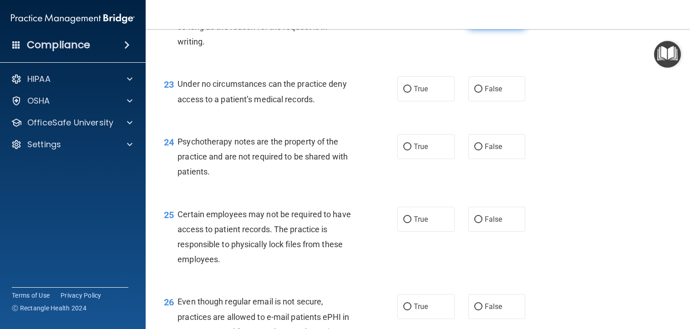
click at [490, 29] on label "False" at bounding box center [496, 16] width 57 height 25
click at [482, 20] on input "False" at bounding box center [478, 17] width 8 height 7
radio input "true"
click at [433, 101] on label "True" at bounding box center [425, 88] width 57 height 25
click at [411, 93] on input "True" at bounding box center [407, 89] width 8 height 7
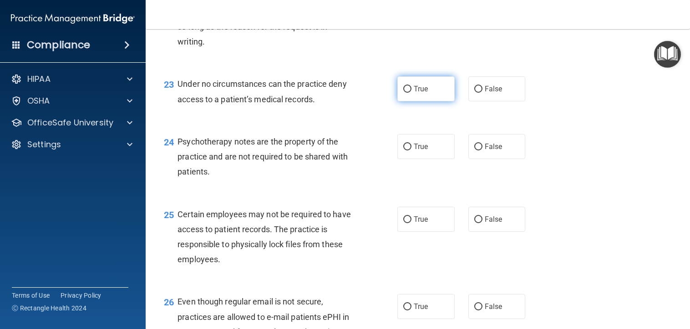
radio input "true"
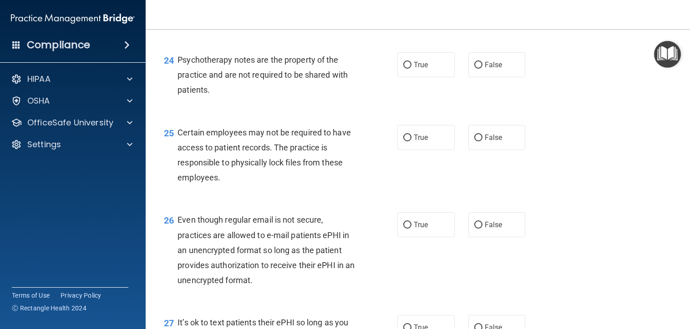
scroll to position [2002, 0]
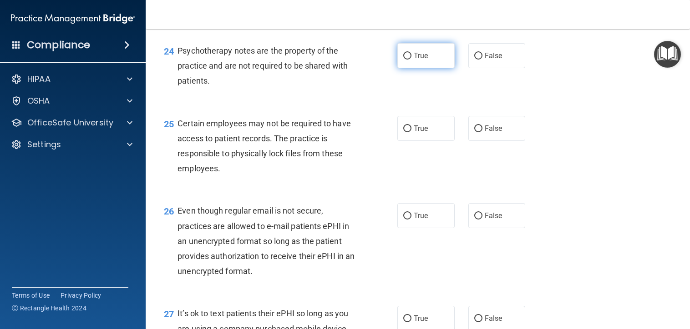
click at [403, 68] on label "True" at bounding box center [425, 55] width 57 height 25
click at [403, 60] on input "True" at bounding box center [407, 56] width 8 height 7
radio input "true"
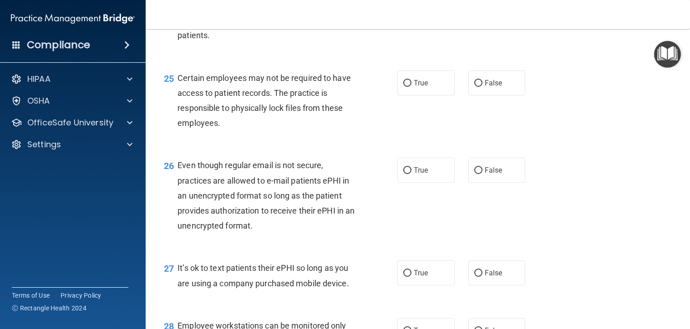
scroll to position [2093, 0]
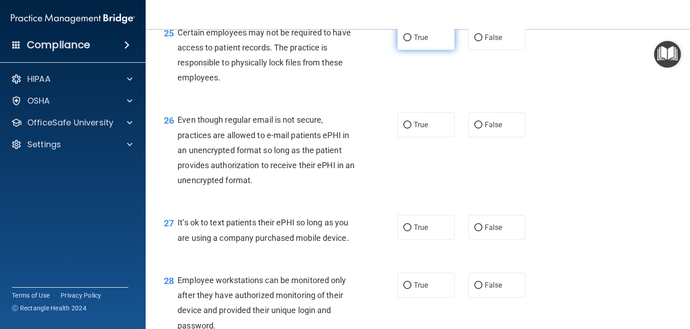
click at [423, 42] on span "True" at bounding box center [421, 37] width 14 height 9
click at [411, 41] on input "True" at bounding box center [407, 38] width 8 height 7
radio input "true"
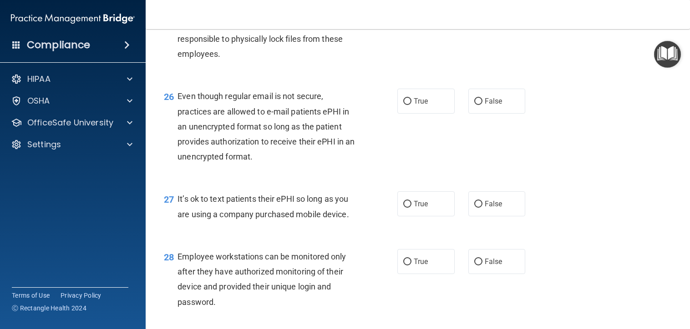
scroll to position [2138, 0]
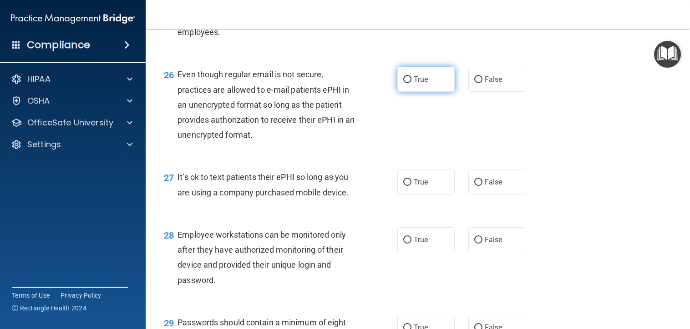
click at [409, 92] on label "True" at bounding box center [425, 79] width 57 height 25
click at [409, 83] on input "True" at bounding box center [407, 79] width 8 height 7
radio input "true"
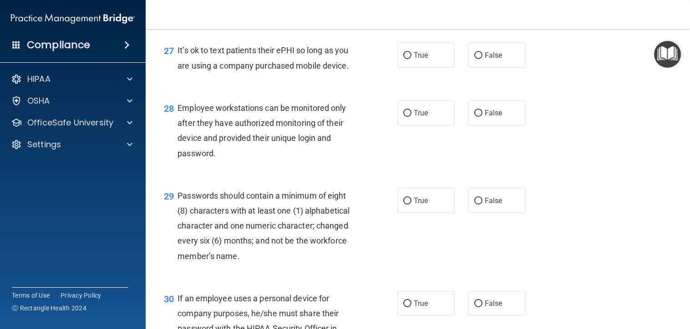
scroll to position [2275, 0]
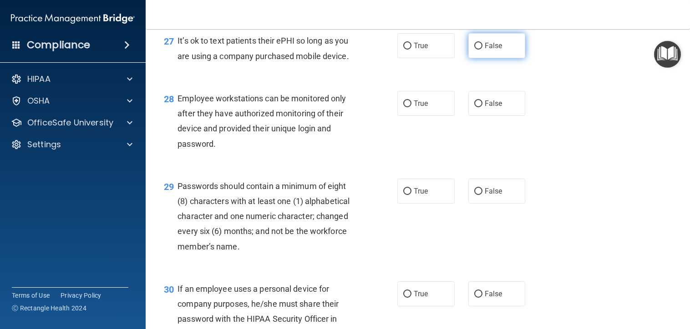
click at [496, 50] on span "False" at bounding box center [494, 45] width 18 height 9
click at [482, 50] on input "False" at bounding box center [478, 46] width 8 height 7
radio input "true"
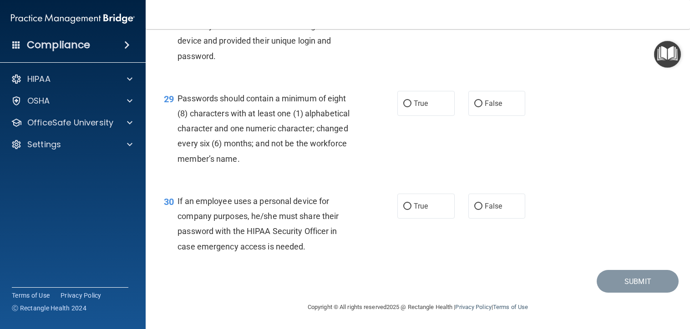
scroll to position [2320, 0]
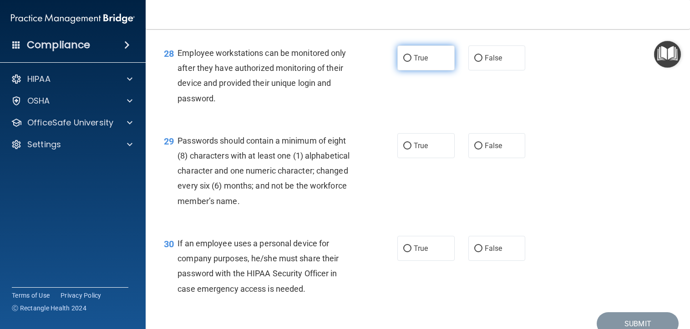
click at [435, 71] on label "True" at bounding box center [425, 57] width 57 height 25
click at [411, 62] on input "True" at bounding box center [407, 58] width 8 height 7
radio input "true"
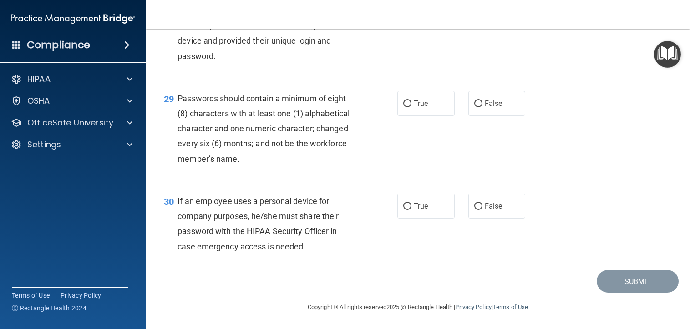
scroll to position [2393, 0]
click at [423, 106] on span "True" at bounding box center [421, 103] width 14 height 9
click at [411, 106] on input "True" at bounding box center [407, 104] width 8 height 7
radio input "true"
click at [404, 203] on input "True" at bounding box center [407, 206] width 8 height 7
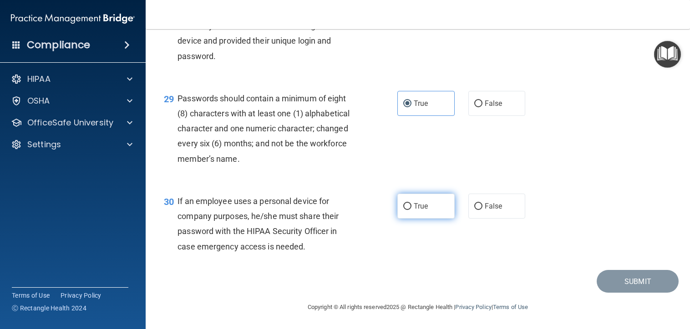
radio input "true"
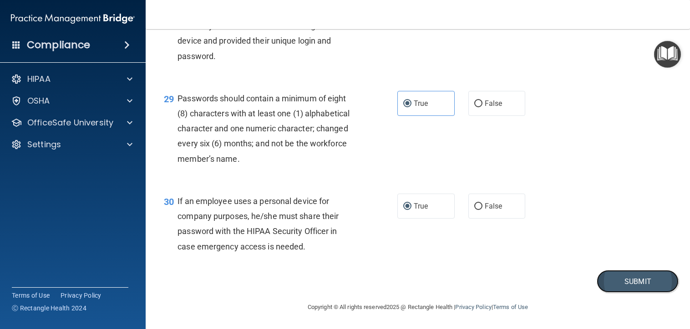
click at [612, 278] on button "Submit" at bounding box center [638, 281] width 82 height 23
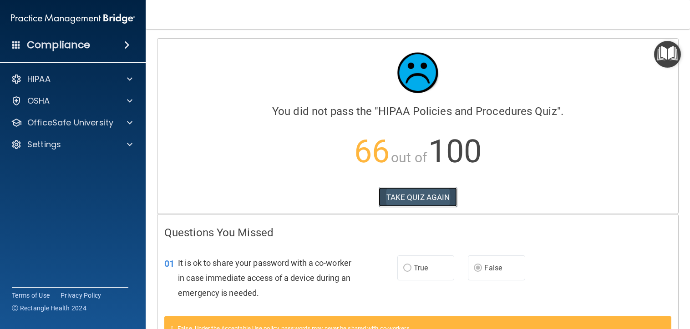
click at [422, 201] on button "TAKE QUIZ AGAIN" at bounding box center [418, 197] width 79 height 20
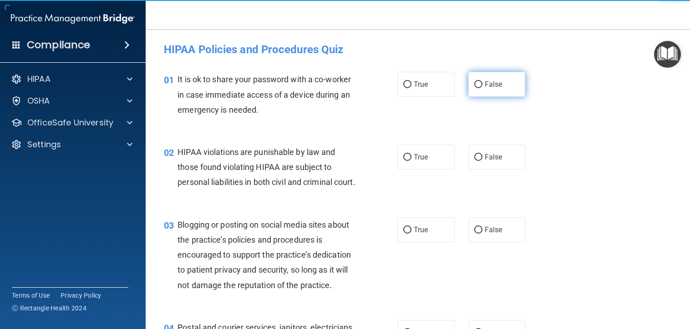
click at [499, 76] on label "False" at bounding box center [496, 84] width 57 height 25
click at [482, 81] on input "False" at bounding box center [478, 84] width 8 height 7
radio input "true"
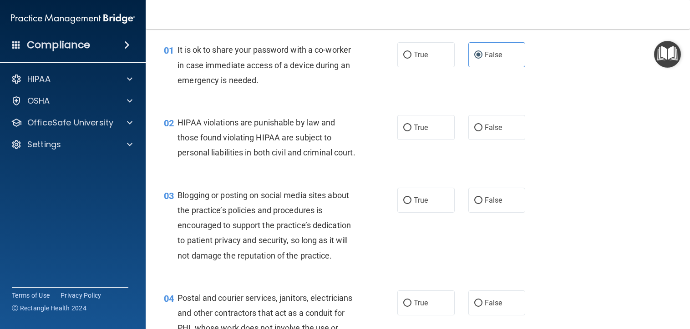
scroll to position [45, 0]
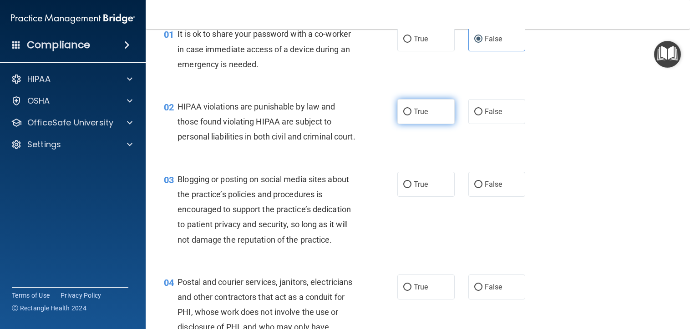
click at [416, 116] on span "True" at bounding box center [421, 111] width 14 height 9
click at [411, 116] on input "True" at bounding box center [407, 112] width 8 height 7
radio input "true"
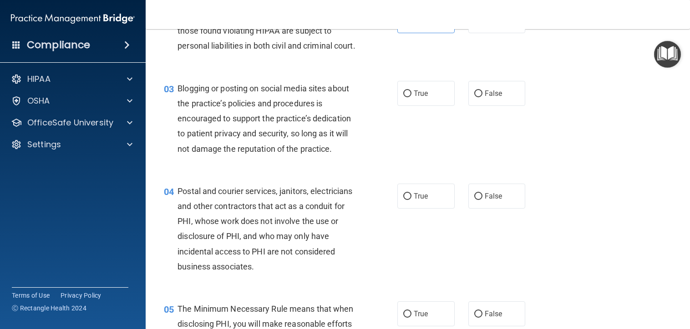
click at [424, 121] on div "03 Blogging or posting on social media sites about the practice’s policies and …" at bounding box center [417, 121] width 521 height 103
click at [424, 98] on span "True" at bounding box center [421, 93] width 14 height 9
click at [411, 97] on input "True" at bounding box center [407, 94] width 8 height 7
radio input "true"
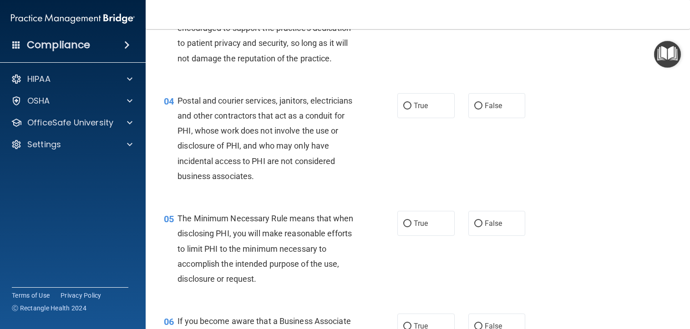
scroll to position [227, 0]
click at [408, 118] on label "True" at bounding box center [425, 105] width 57 height 25
click at [408, 109] on input "True" at bounding box center [407, 105] width 8 height 7
radio input "true"
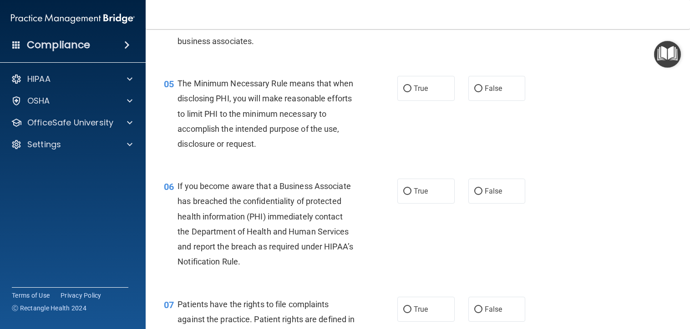
scroll to position [364, 0]
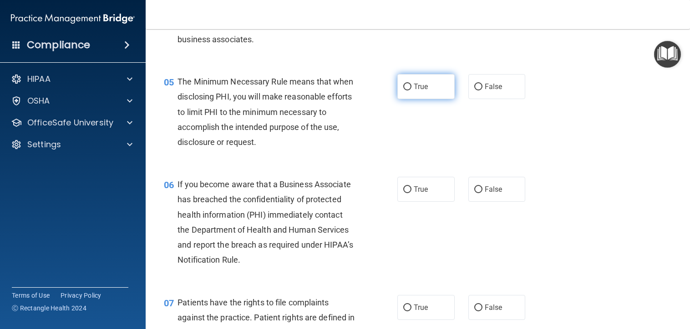
click at [429, 99] on label "True" at bounding box center [425, 86] width 57 height 25
click at [411, 91] on input "True" at bounding box center [407, 87] width 8 height 7
radio input "true"
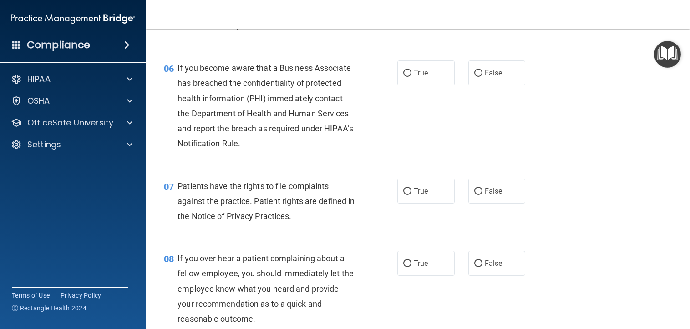
scroll to position [500, 0]
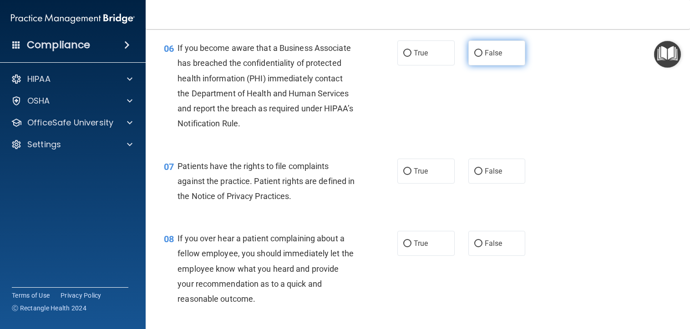
click at [508, 66] on label "False" at bounding box center [496, 52] width 57 height 25
click at [482, 57] on input "False" at bounding box center [478, 53] width 8 height 7
radio input "true"
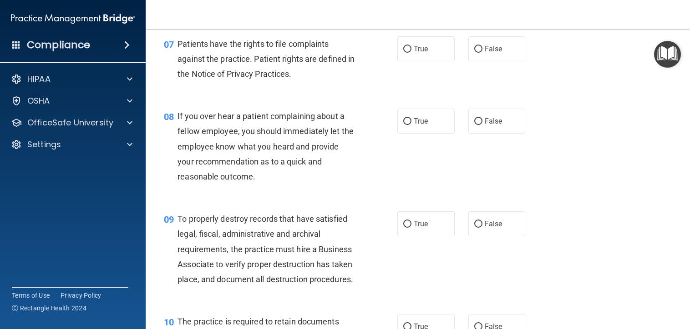
scroll to position [637, 0]
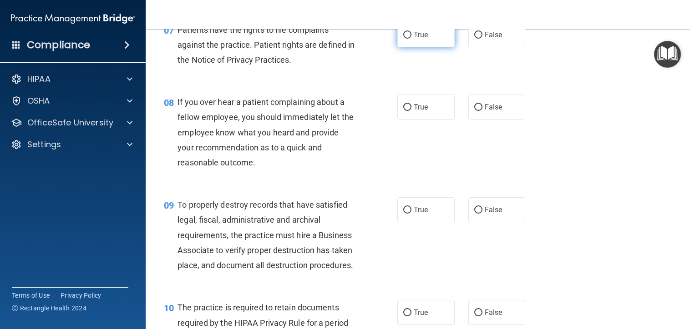
click at [425, 47] on label "True" at bounding box center [425, 34] width 57 height 25
click at [411, 39] on input "True" at bounding box center [407, 35] width 8 height 7
radio input "true"
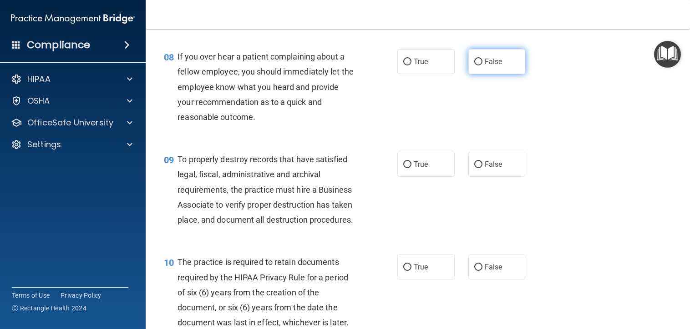
click at [486, 66] on span "False" at bounding box center [494, 61] width 18 height 9
click at [482, 66] on input "False" at bounding box center [478, 62] width 8 height 7
radio input "true"
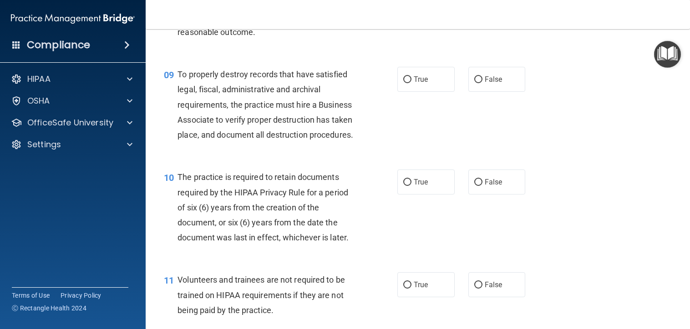
scroll to position [773, 0]
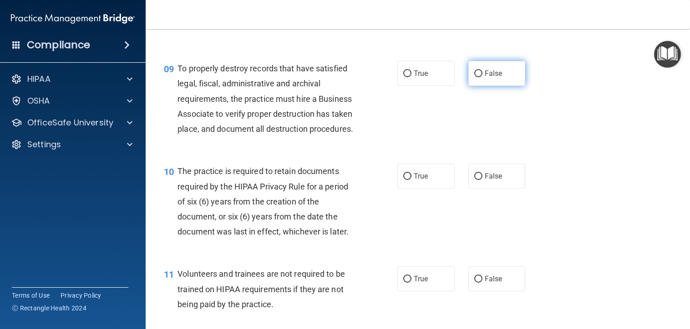
click at [489, 78] on span "False" at bounding box center [494, 73] width 18 height 9
click at [482, 77] on input "False" at bounding box center [478, 74] width 8 height 7
radio input "true"
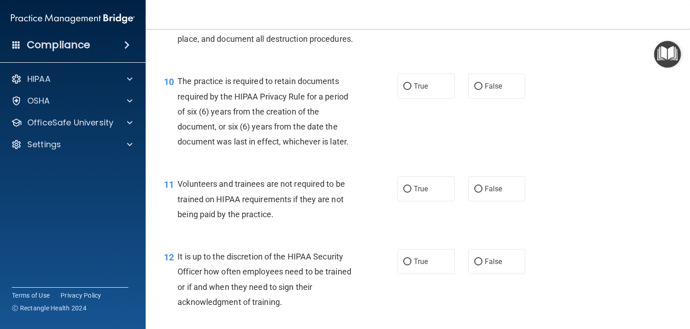
scroll to position [864, 0]
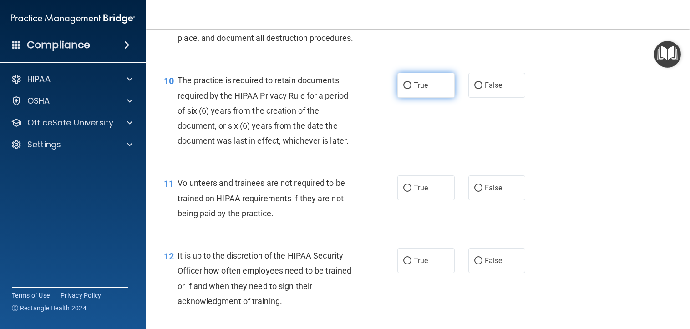
click at [414, 90] on span "True" at bounding box center [421, 85] width 14 height 9
click at [411, 89] on input "True" at bounding box center [407, 85] width 8 height 7
radio input "true"
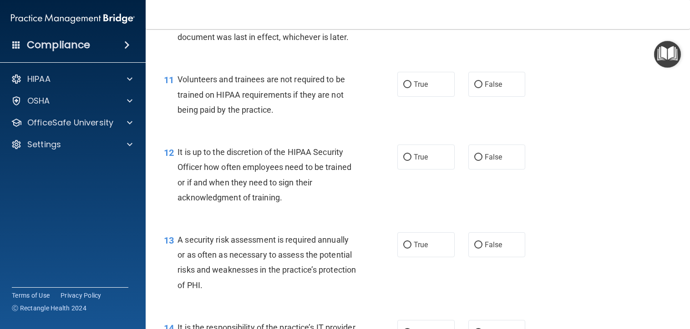
scroll to position [1001, 0]
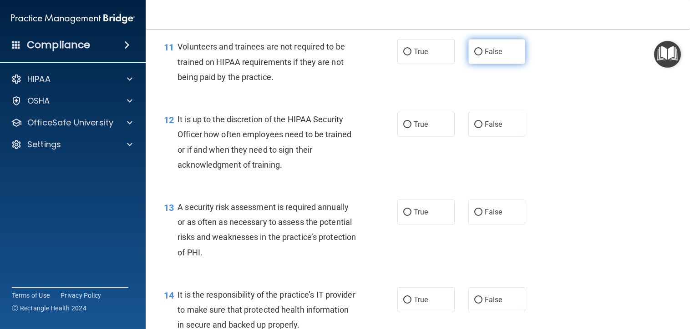
click at [485, 56] on span "False" at bounding box center [494, 51] width 18 height 9
click at [481, 56] on input "False" at bounding box center [478, 52] width 8 height 7
radio input "true"
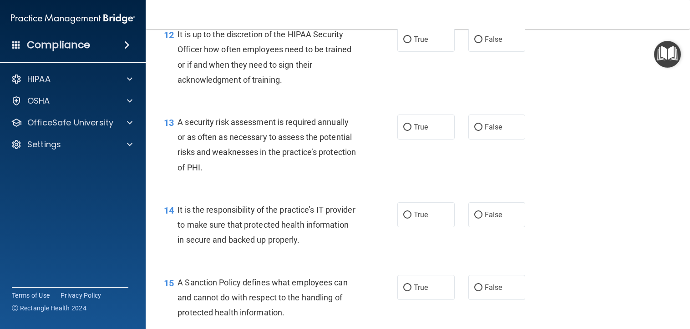
scroll to position [1092, 0]
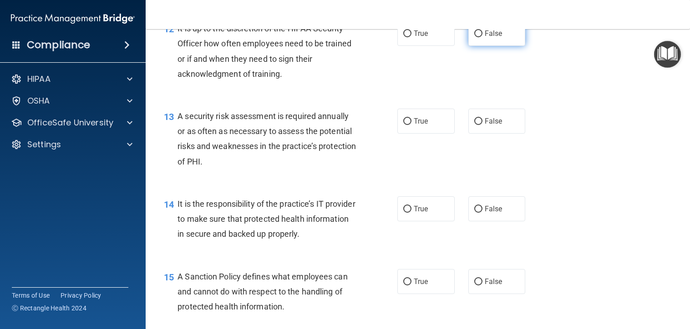
click at [487, 38] on span "False" at bounding box center [494, 33] width 18 height 9
click at [482, 37] on input "False" at bounding box center [478, 33] width 8 height 7
radio input "true"
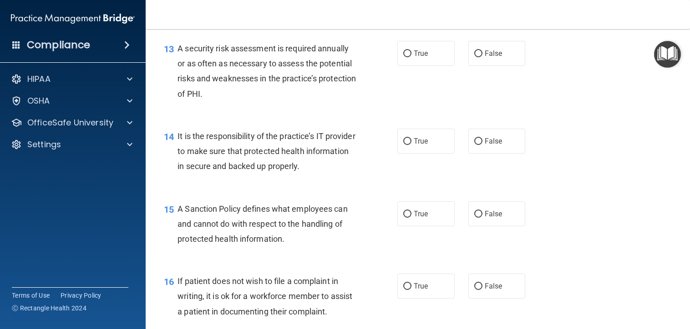
scroll to position [1183, 0]
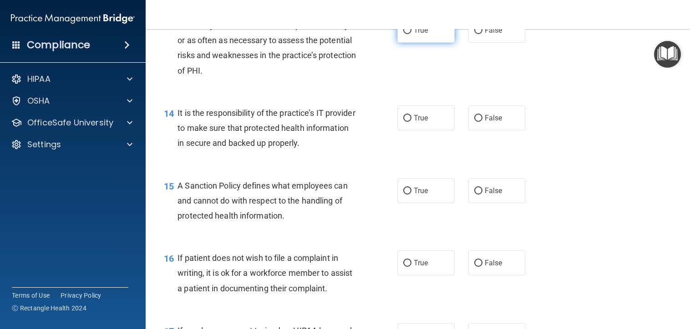
click at [426, 43] on label "True" at bounding box center [425, 30] width 57 height 25
click at [411, 34] on input "True" at bounding box center [407, 30] width 8 height 7
radio input "true"
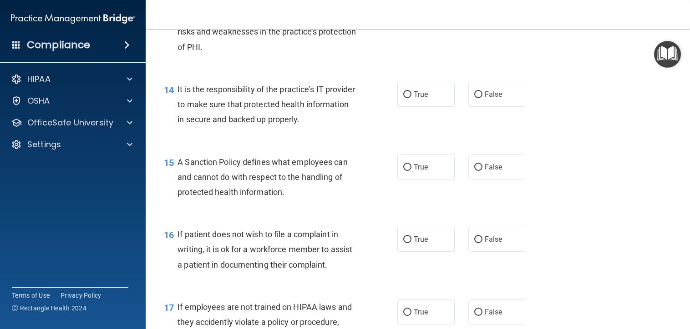
scroll to position [1274, 0]
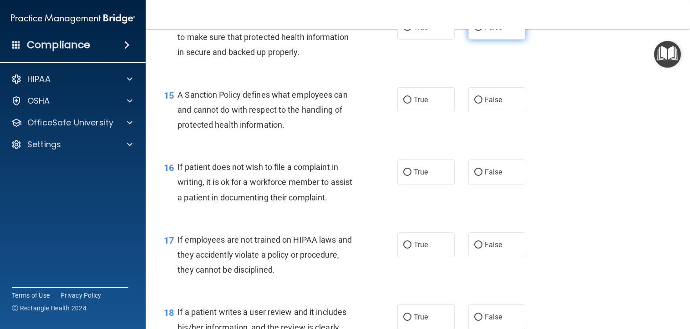
click at [478, 40] on label "False" at bounding box center [496, 27] width 57 height 25
click at [478, 31] on input "False" at bounding box center [478, 27] width 8 height 7
radio input "true"
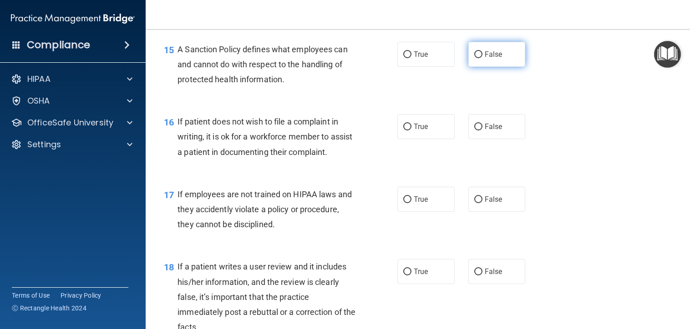
click at [485, 59] on span "False" at bounding box center [494, 54] width 18 height 9
click at [480, 58] on input "False" at bounding box center [478, 54] width 8 height 7
radio input "true"
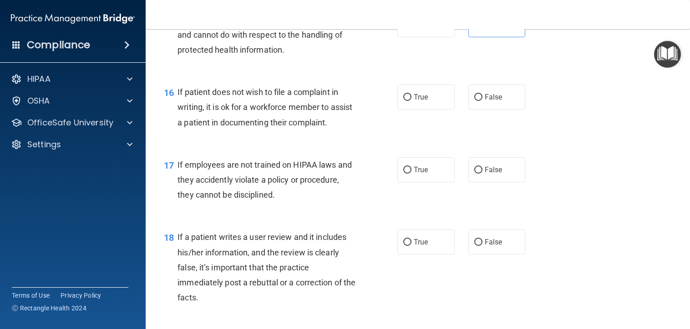
scroll to position [1410, 0]
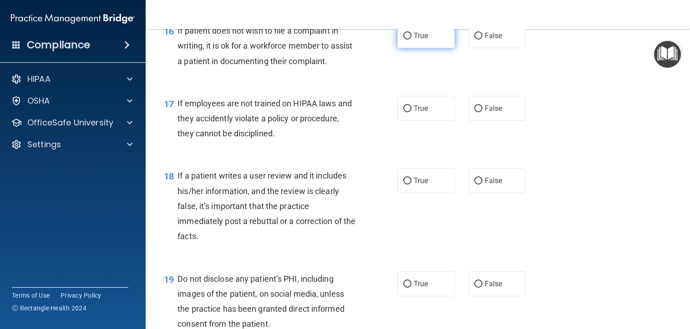
click at [427, 48] on label "True" at bounding box center [425, 35] width 57 height 25
click at [411, 40] on input "True" at bounding box center [407, 36] width 8 height 7
radio input "true"
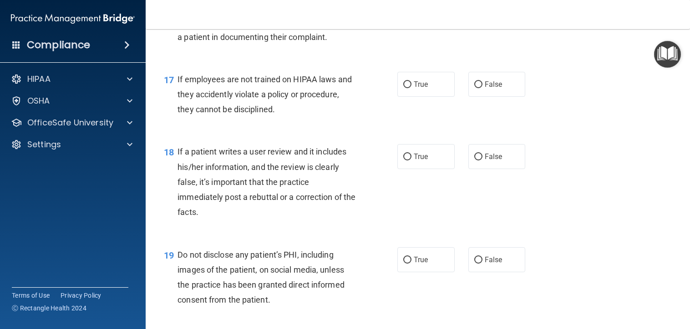
scroll to position [1501, 0]
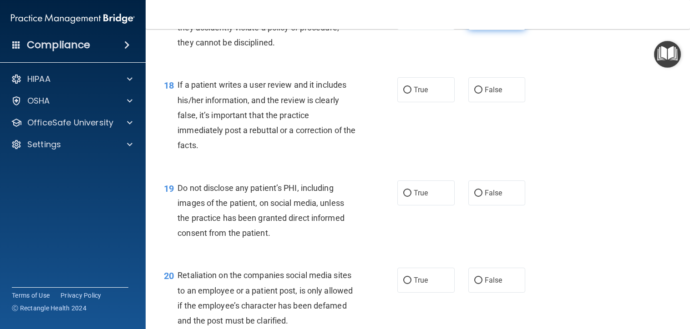
click at [479, 30] on label "False" at bounding box center [496, 17] width 57 height 25
click at [479, 21] on input "False" at bounding box center [478, 18] width 8 height 7
radio input "true"
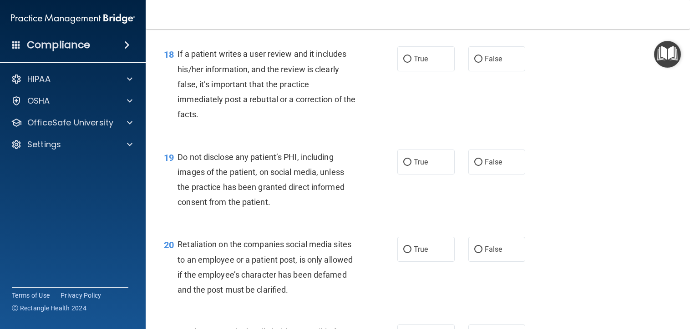
scroll to position [1547, 0]
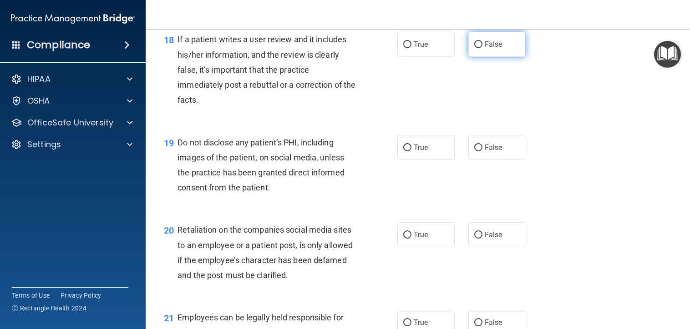
click at [495, 49] on span "False" at bounding box center [494, 44] width 18 height 9
click at [482, 48] on input "False" at bounding box center [478, 44] width 8 height 7
radio input "true"
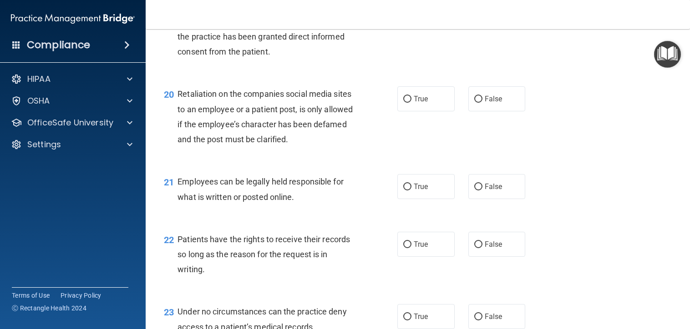
scroll to position [1683, 0]
click at [416, 15] on span "True" at bounding box center [421, 11] width 14 height 9
click at [411, 15] on input "True" at bounding box center [407, 11] width 8 height 7
radio input "true"
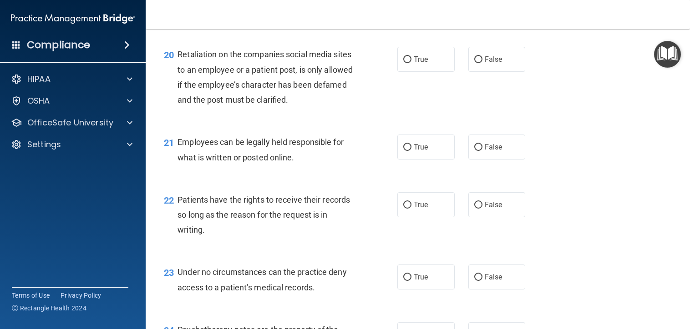
scroll to position [1774, 0]
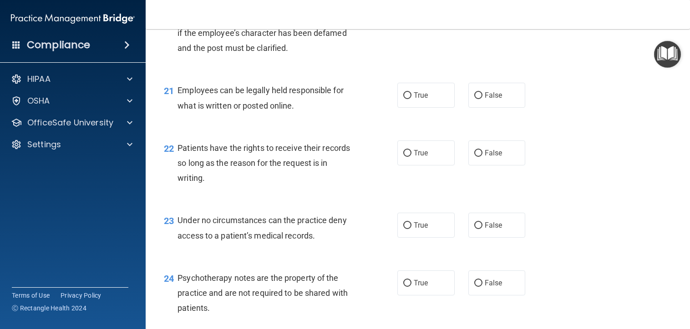
click at [489, 12] on span "False" at bounding box center [494, 7] width 18 height 9
click at [482, 11] on input "False" at bounding box center [478, 8] width 8 height 7
radio input "true"
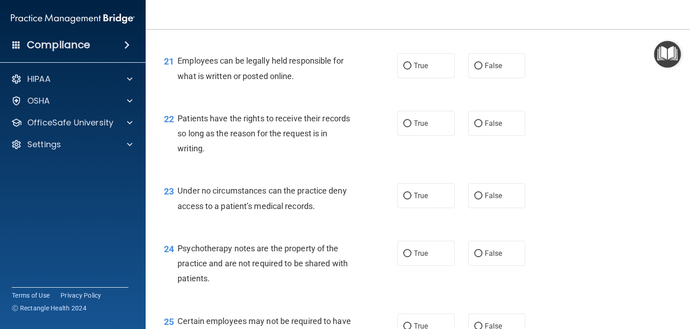
scroll to position [1820, 0]
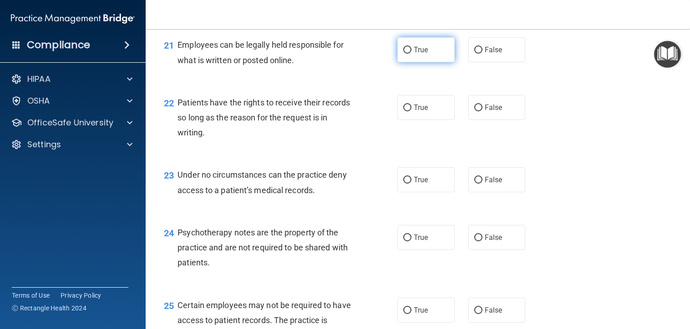
click at [410, 62] on label "True" at bounding box center [425, 49] width 57 height 25
click at [410, 54] on input "True" at bounding box center [407, 50] width 8 height 7
radio input "true"
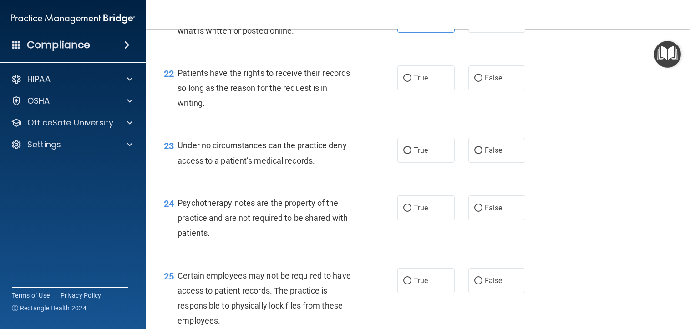
scroll to position [1865, 0]
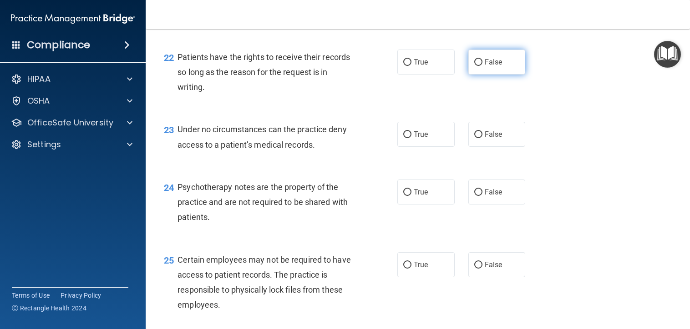
click at [485, 66] on span "False" at bounding box center [494, 62] width 18 height 9
click at [480, 66] on input "False" at bounding box center [478, 62] width 8 height 7
radio input "true"
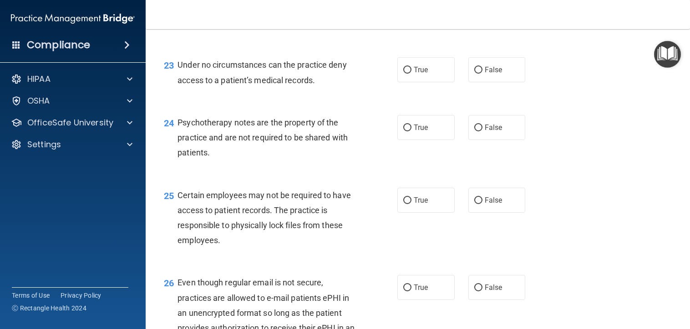
scroll to position [1956, 0]
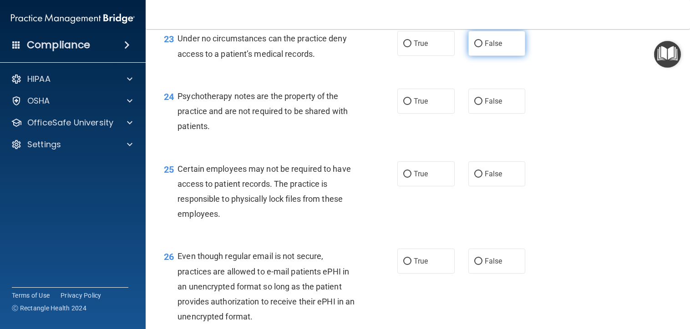
click at [502, 56] on label "False" at bounding box center [496, 43] width 57 height 25
click at [482, 47] on input "False" at bounding box center [478, 43] width 8 height 7
radio input "true"
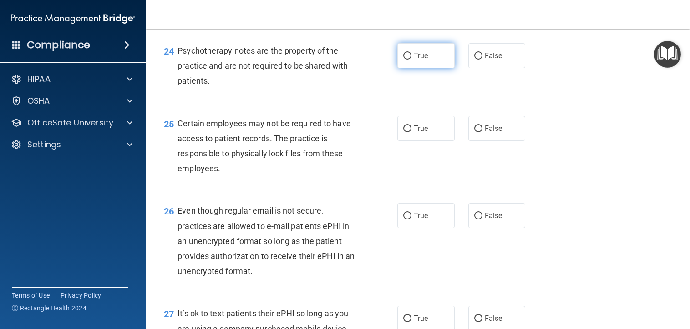
click at [403, 68] on label "True" at bounding box center [425, 55] width 57 height 25
click at [403, 60] on input "True" at bounding box center [407, 56] width 8 height 7
radio input "true"
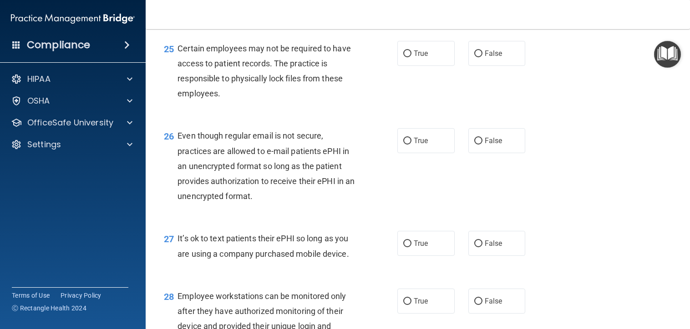
scroll to position [2093, 0]
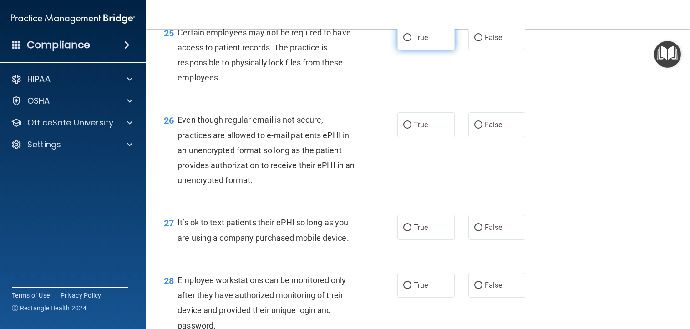
click at [424, 42] on span "True" at bounding box center [421, 37] width 14 height 9
click at [411, 41] on input "True" at bounding box center [407, 38] width 8 height 7
radio input "true"
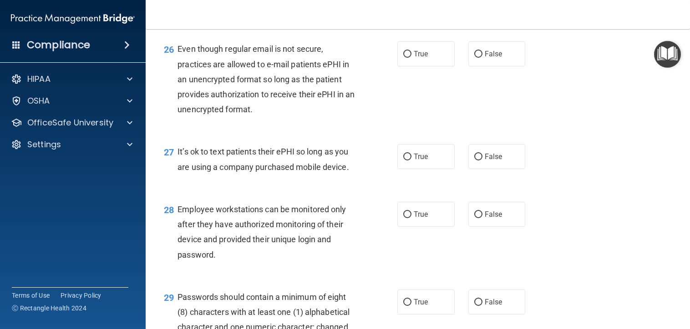
scroll to position [2184, 0]
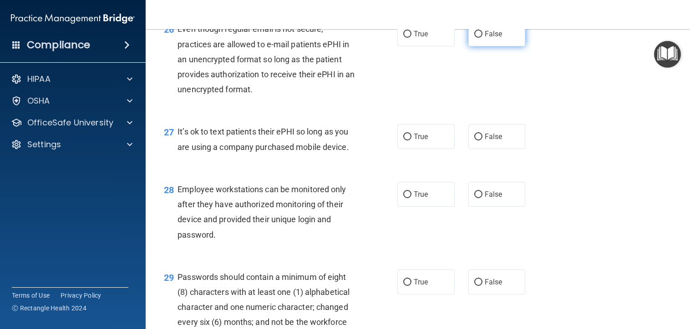
click at [485, 38] on span "False" at bounding box center [494, 34] width 18 height 9
click at [482, 38] on input "False" at bounding box center [478, 34] width 8 height 7
radio input "true"
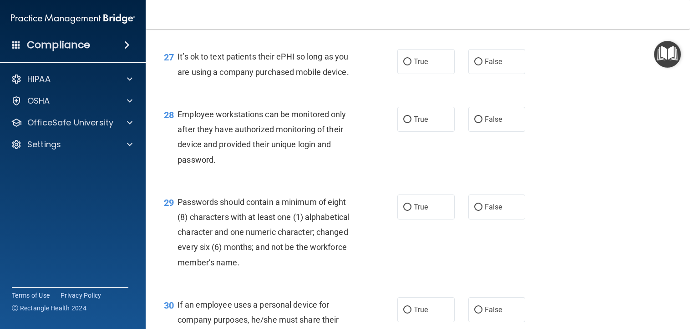
scroll to position [2275, 0]
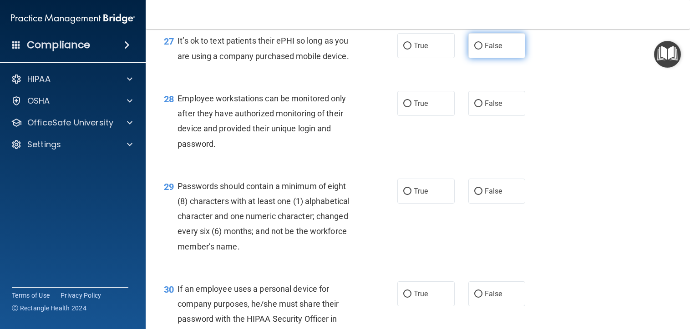
click at [514, 58] on label "False" at bounding box center [496, 45] width 57 height 25
click at [482, 50] on input "False" at bounding box center [478, 46] width 8 height 7
radio input "true"
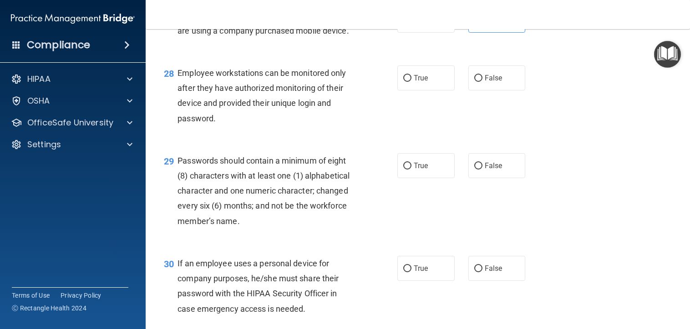
scroll to position [2320, 0]
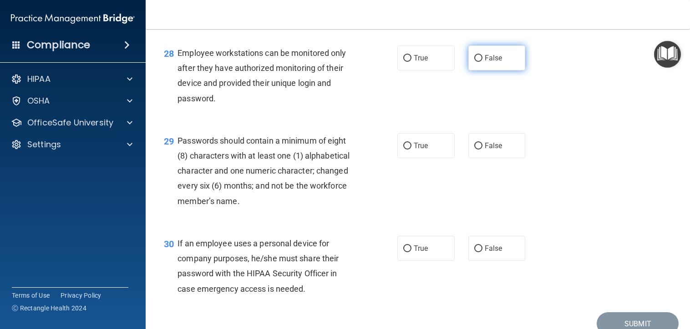
click at [483, 71] on label "False" at bounding box center [496, 57] width 57 height 25
click at [482, 62] on input "False" at bounding box center [478, 58] width 8 height 7
radio input "true"
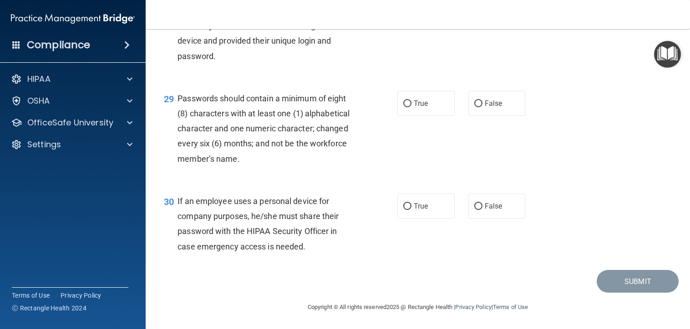
scroll to position [2393, 0]
click at [419, 102] on span "True" at bounding box center [421, 103] width 14 height 9
click at [411, 102] on input "True" at bounding box center [407, 104] width 8 height 7
radio input "true"
click at [477, 208] on input "False" at bounding box center [478, 206] width 8 height 7
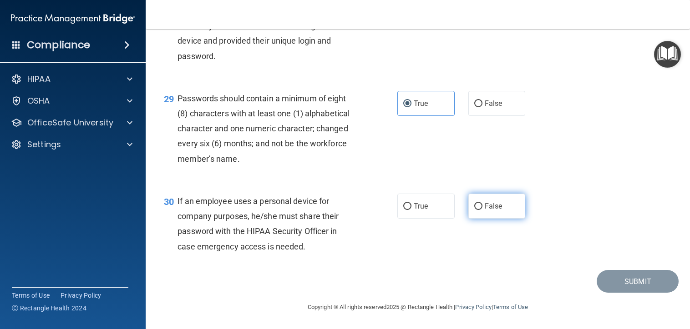
radio input "true"
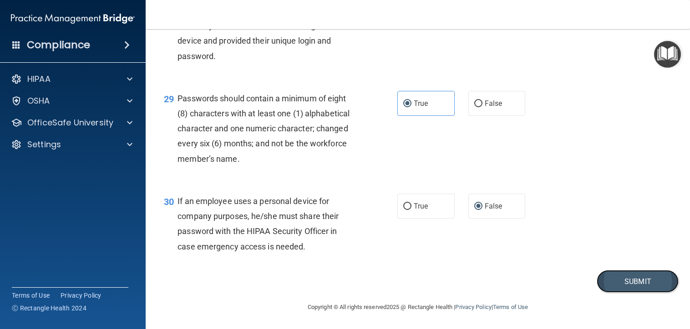
click at [601, 278] on button "Submit" at bounding box center [638, 281] width 82 height 23
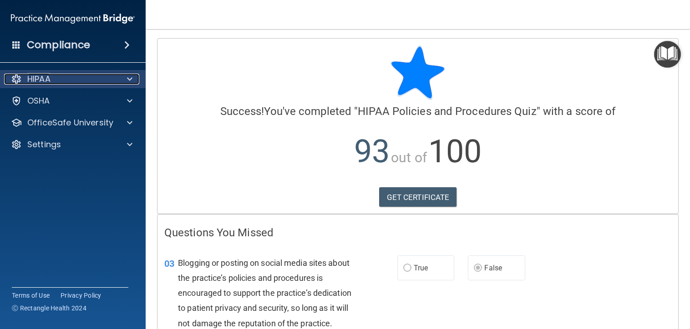
click at [69, 78] on div "HIPAA" at bounding box center [60, 79] width 113 height 11
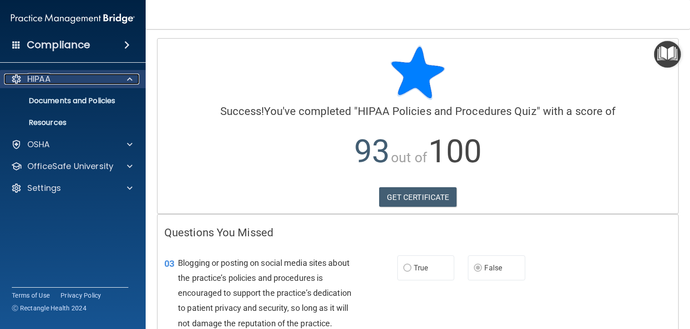
click at [68, 79] on div "HIPAA" at bounding box center [60, 79] width 113 height 11
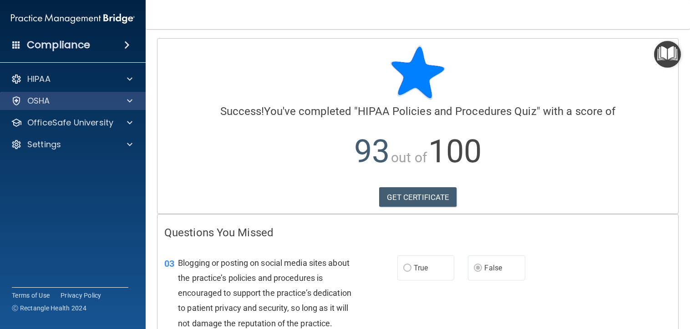
click at [71, 110] on div "OSHA" at bounding box center [73, 101] width 146 height 18
click at [125, 101] on div at bounding box center [128, 101] width 23 height 11
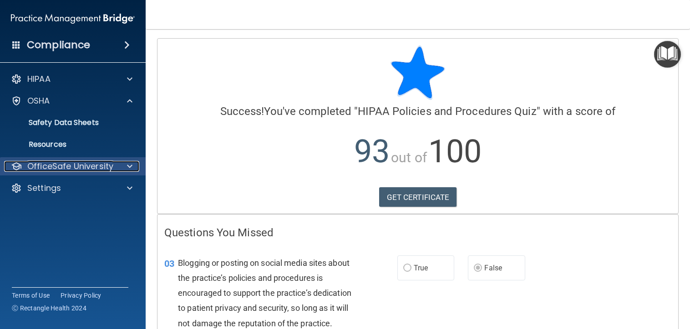
click at [68, 165] on p "OfficeSafe University" at bounding box center [70, 166] width 86 height 11
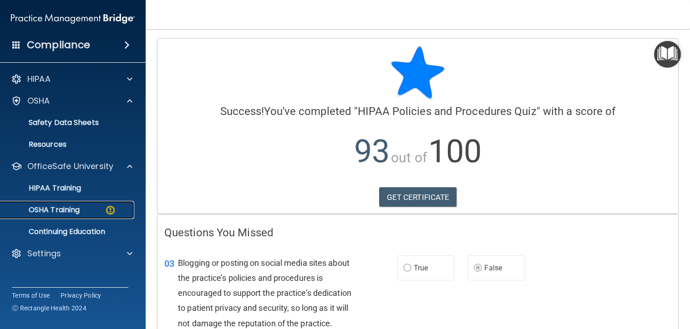
click at [78, 206] on p "OSHA Training" at bounding box center [43, 210] width 74 height 9
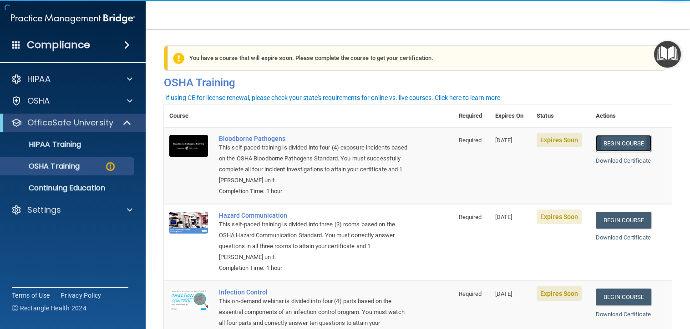
click at [617, 143] on link "Begin Course" at bounding box center [624, 143] width 56 height 17
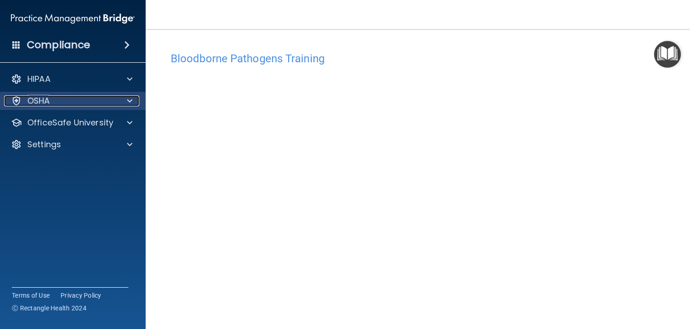
click at [111, 105] on div "OSHA" at bounding box center [60, 101] width 113 height 11
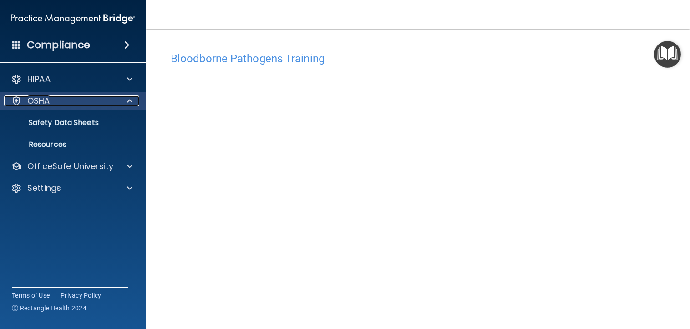
click at [104, 103] on div "OSHA" at bounding box center [60, 101] width 113 height 11
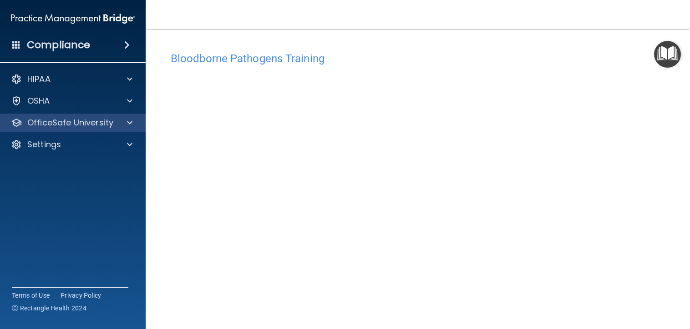
click at [110, 131] on div "OfficeSafe University" at bounding box center [73, 123] width 146 height 18
click at [98, 122] on p "OfficeSafe University" at bounding box center [70, 122] width 86 height 11
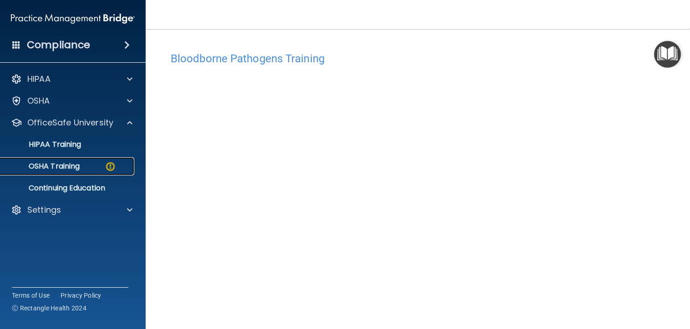
click at [92, 164] on div "OSHA Training" at bounding box center [68, 166] width 124 height 9
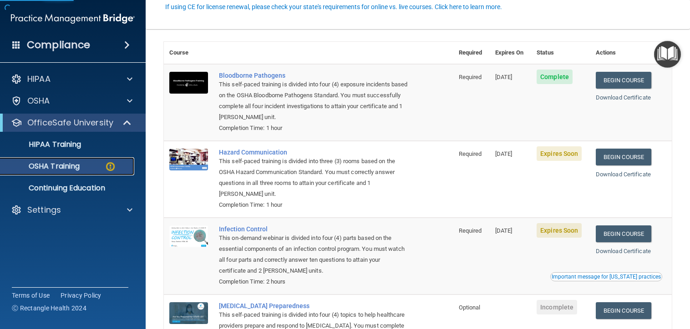
scroll to position [91, 0]
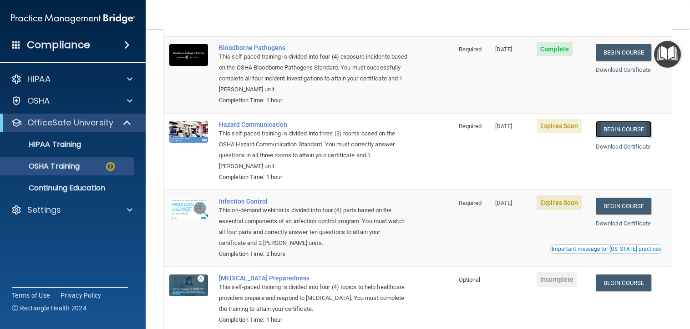
click at [628, 127] on link "Begin Course" at bounding box center [624, 129] width 56 height 17
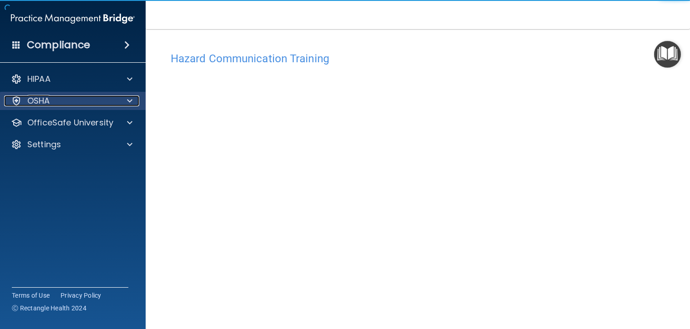
click at [56, 100] on div "OSHA" at bounding box center [60, 101] width 113 height 11
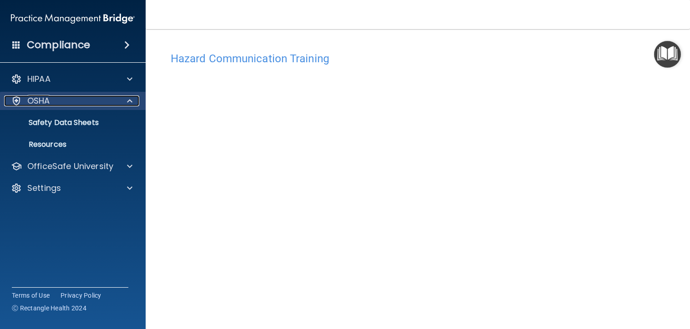
click at [56, 100] on div "OSHA" at bounding box center [60, 101] width 113 height 11
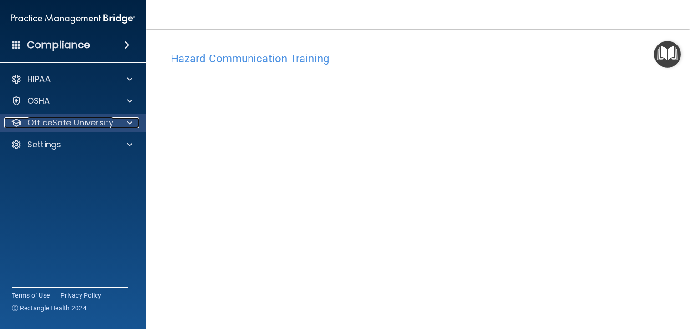
click at [58, 121] on p "OfficeSafe University" at bounding box center [70, 122] width 86 height 11
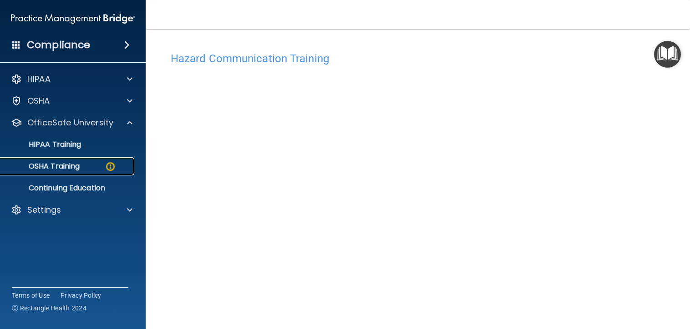
click at [70, 170] on p "OSHA Training" at bounding box center [43, 166] width 74 height 9
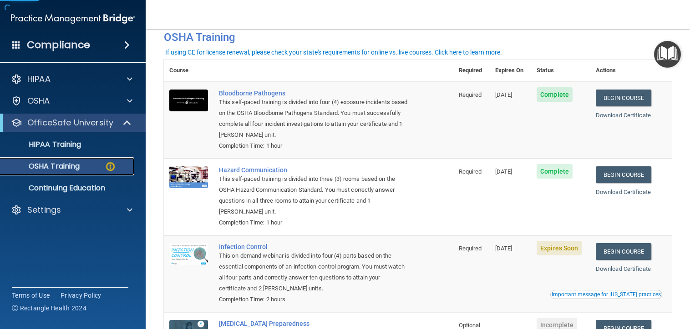
scroll to position [136, 0]
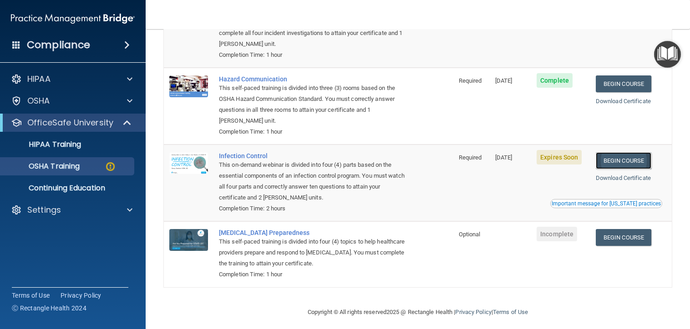
click at [630, 163] on link "Begin Course" at bounding box center [624, 160] width 56 height 17
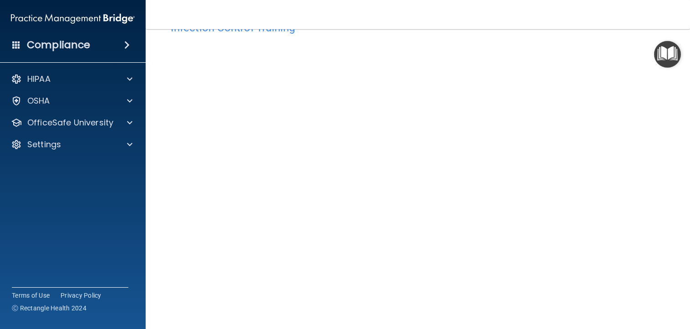
scroll to position [45, 0]
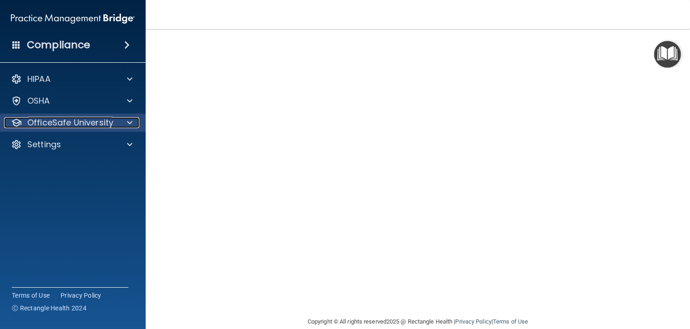
click at [82, 122] on p "OfficeSafe University" at bounding box center [70, 122] width 86 height 11
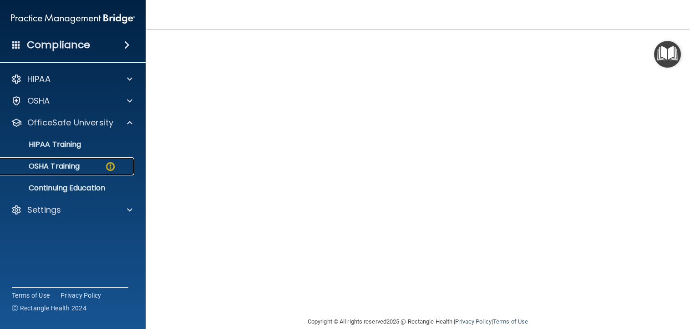
click at [79, 163] on p "OSHA Training" at bounding box center [43, 166] width 74 height 9
